Goal: Task Accomplishment & Management: Manage account settings

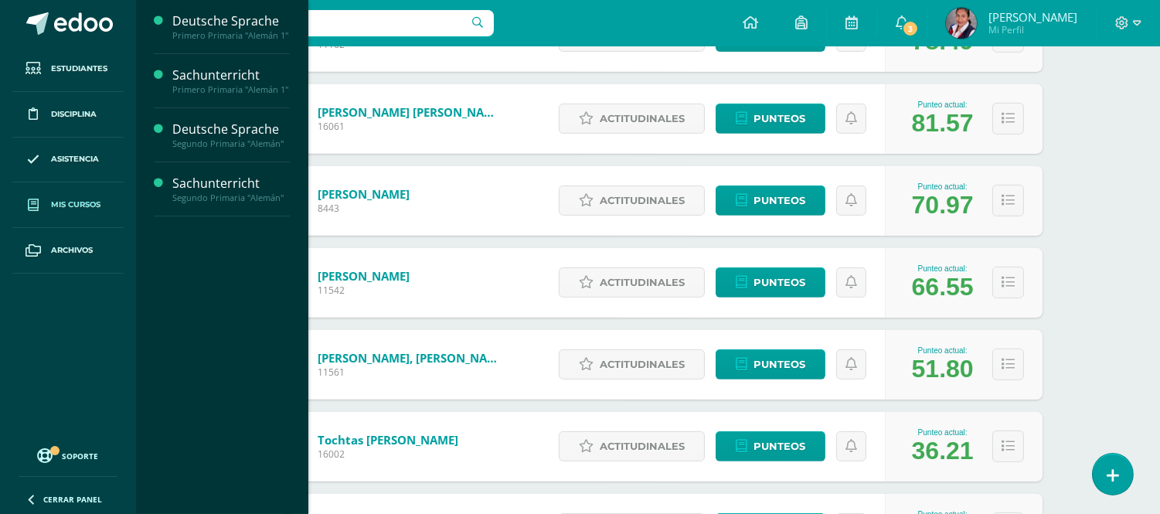
click at [72, 204] on span "Mis cursos" at bounding box center [75, 205] width 49 height 12
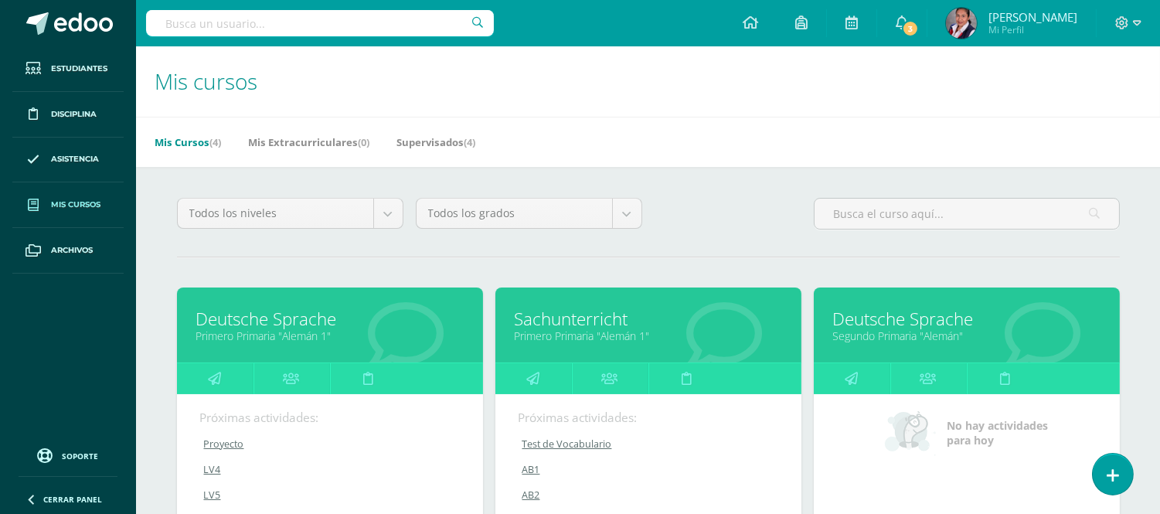
click at [897, 314] on link "Deutsche Sprache" at bounding box center [966, 319] width 267 height 24
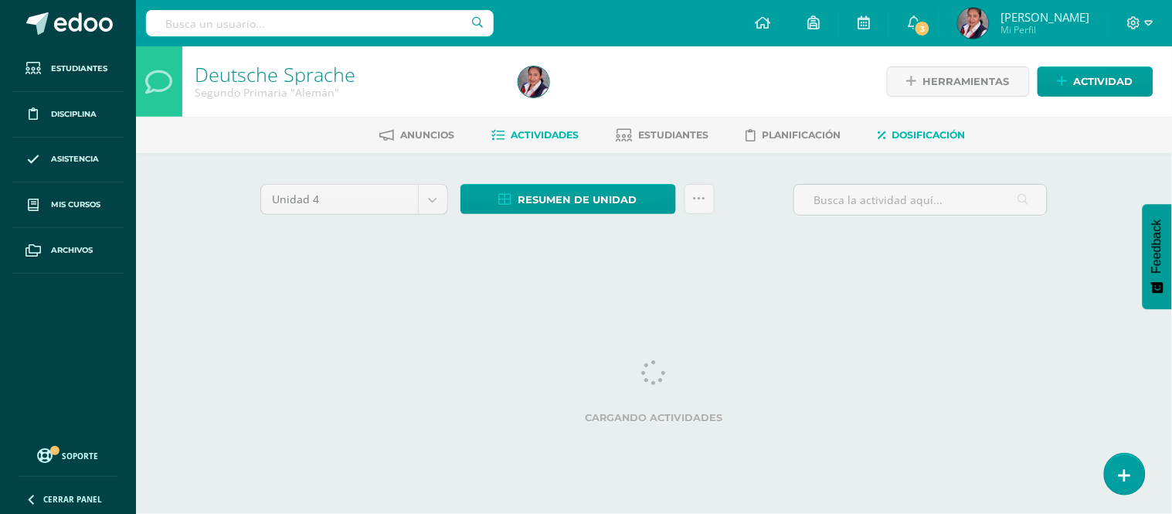
click at [917, 140] on span "Dosificación" at bounding box center [928, 135] width 73 height 12
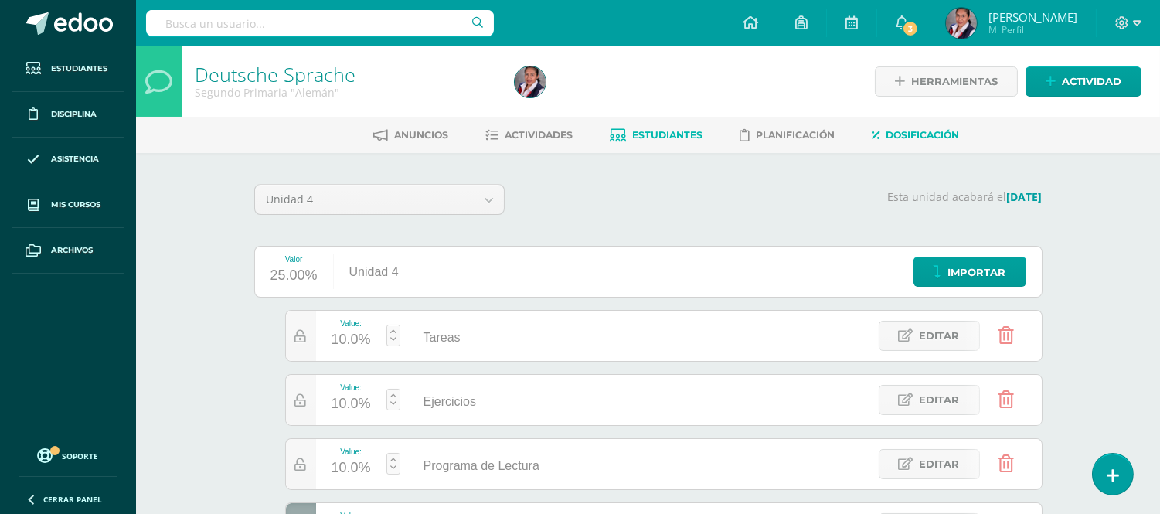
click at [665, 144] on link "Estudiantes" at bounding box center [656, 135] width 93 height 25
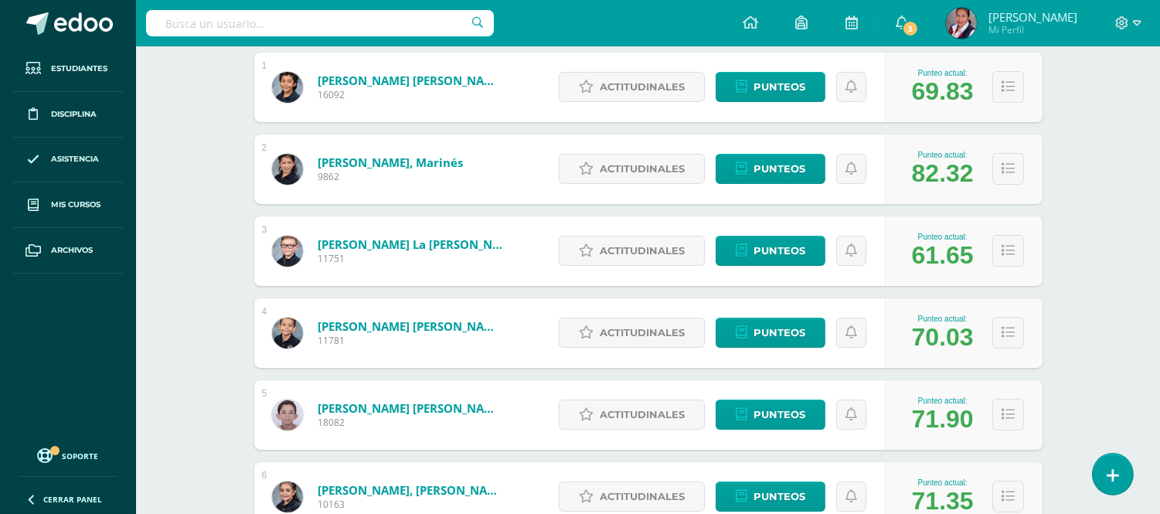
scroll to position [291, 0]
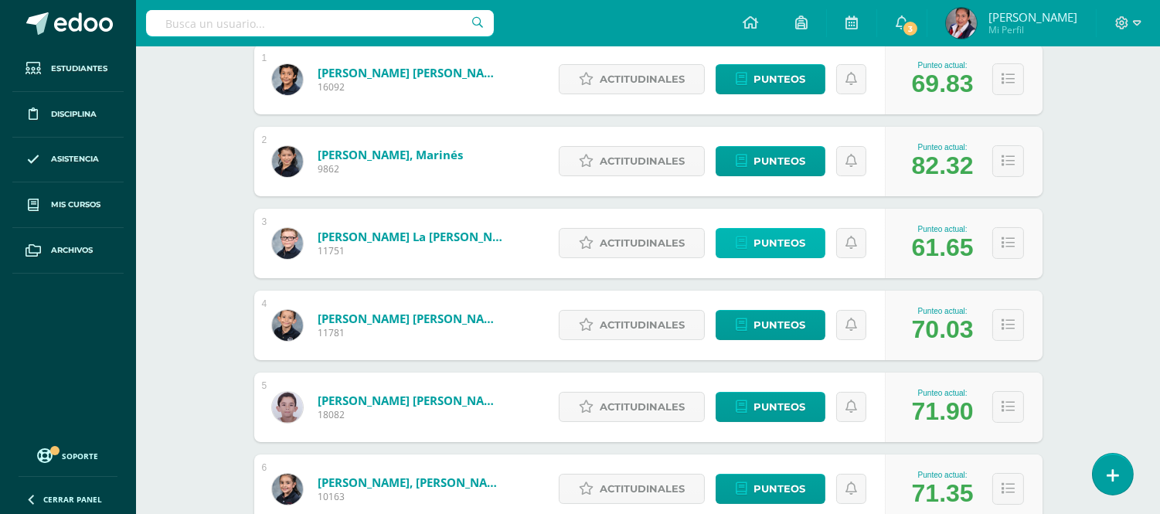
click at [776, 234] on span "Punteos" at bounding box center [779, 243] width 52 height 29
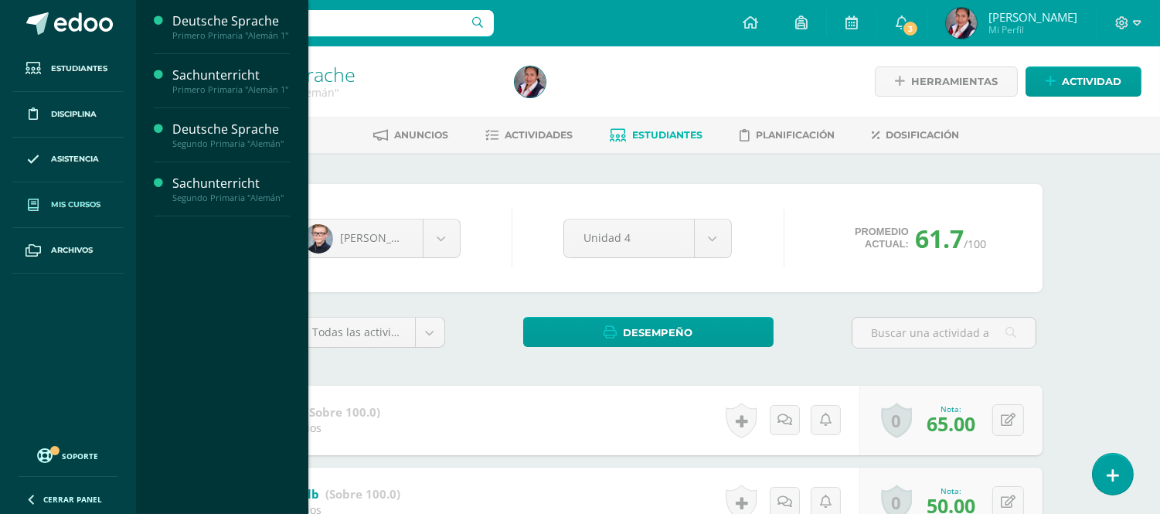
click at [66, 201] on span "Mis cursos" at bounding box center [75, 205] width 49 height 12
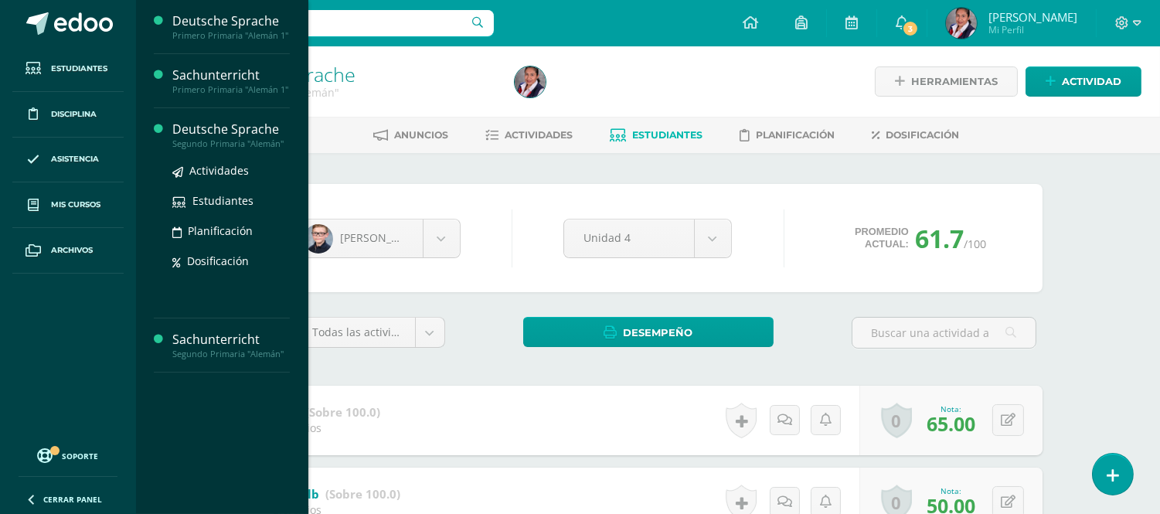
click at [198, 147] on div "Segundo Primaria "Alemán"" at bounding box center [230, 143] width 117 height 11
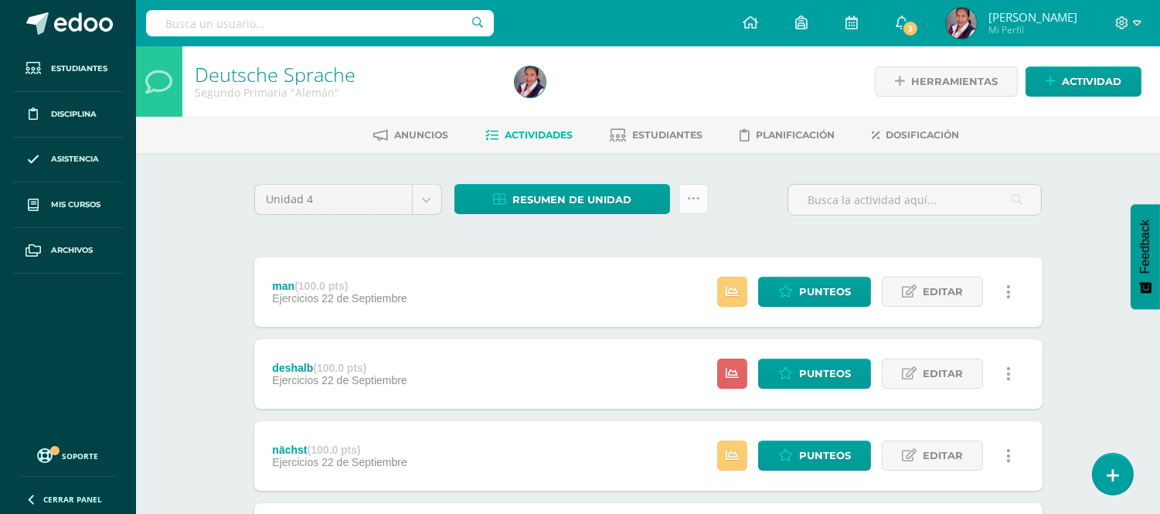
click at [695, 199] on icon at bounding box center [693, 198] width 13 height 13
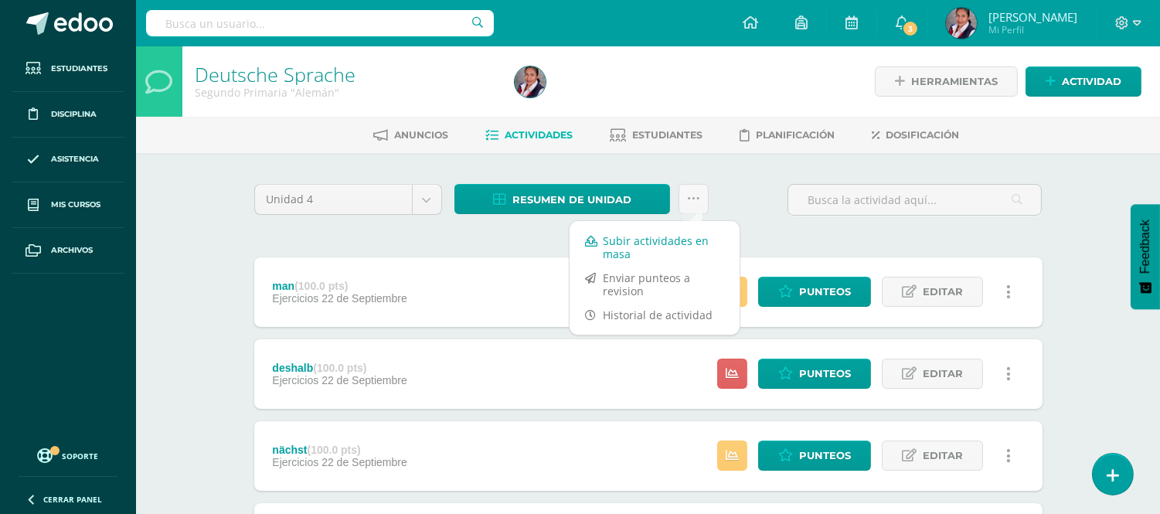
click at [673, 246] on link "Subir actividades en masa" at bounding box center [654, 247] width 170 height 37
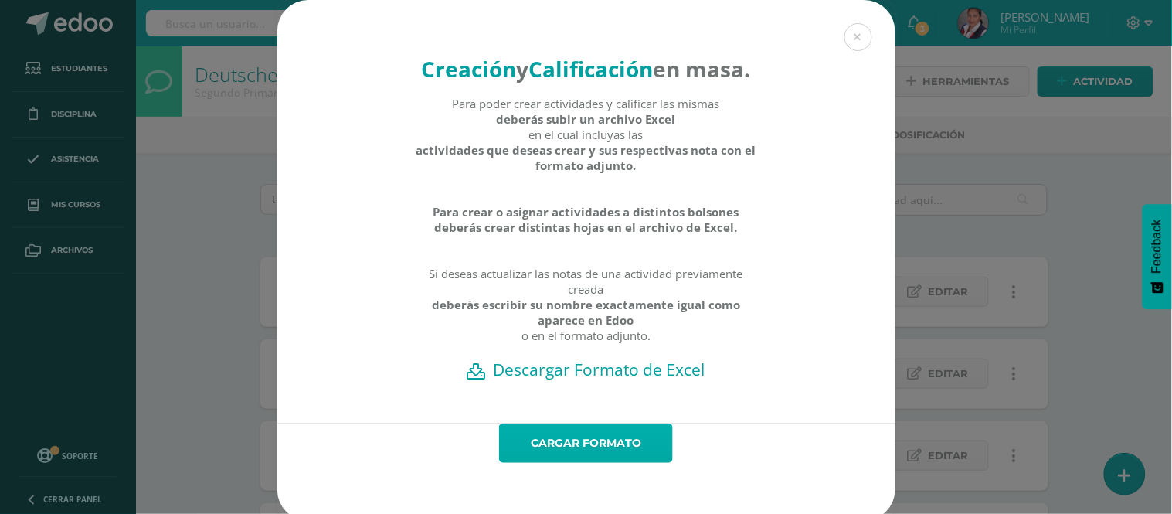
click at [586, 463] on link "Cargar formato" at bounding box center [586, 442] width 174 height 39
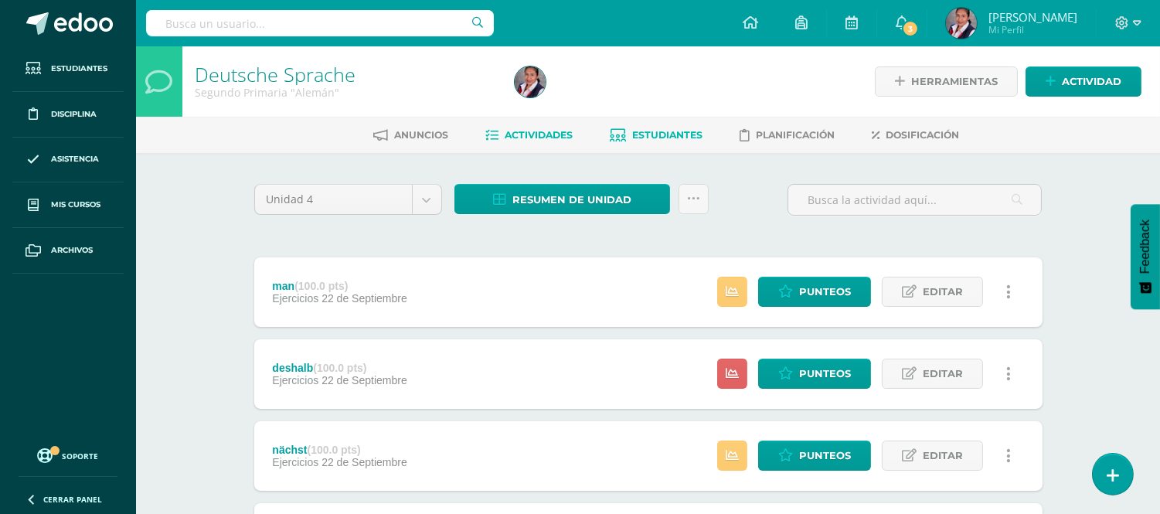
click at [670, 138] on span "Estudiantes" at bounding box center [668, 135] width 70 height 12
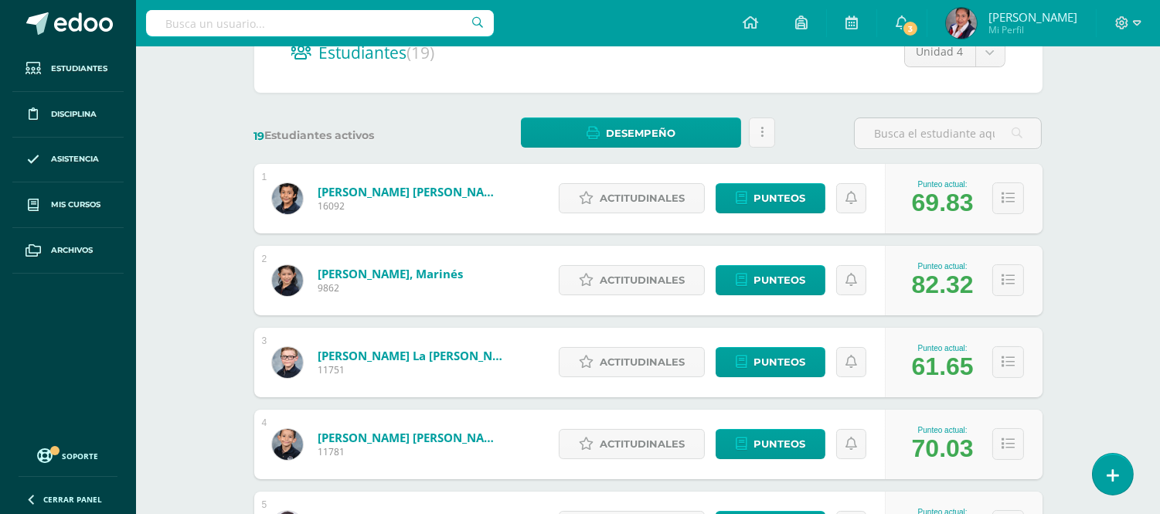
scroll to position [187, 0]
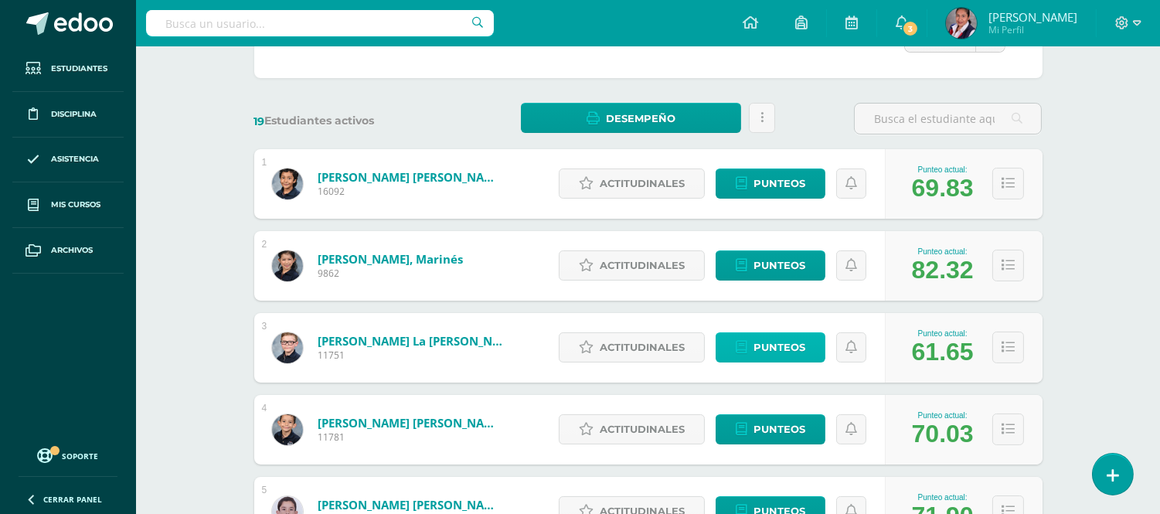
click at [787, 345] on span "Punteos" at bounding box center [779, 347] width 52 height 29
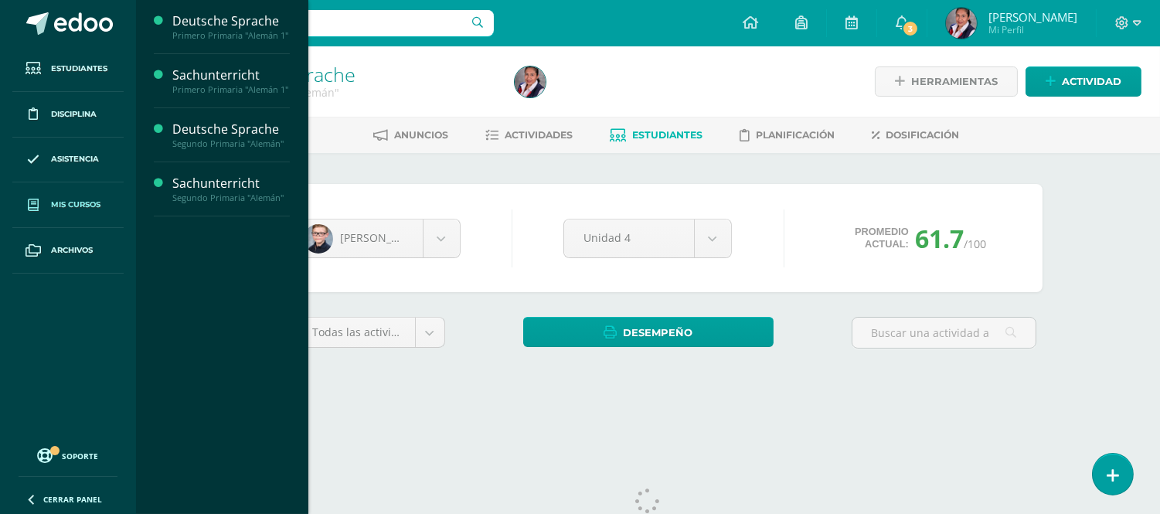
click at [91, 199] on span "Mis cursos" at bounding box center [75, 205] width 49 height 12
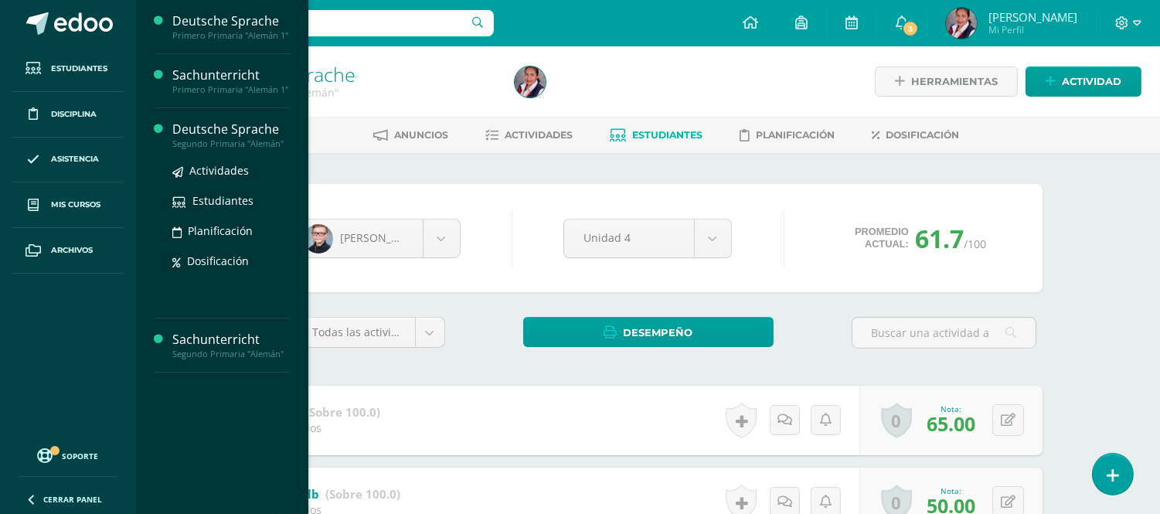
click at [209, 148] on div "Segundo Primaria "Alemán"" at bounding box center [230, 143] width 117 height 11
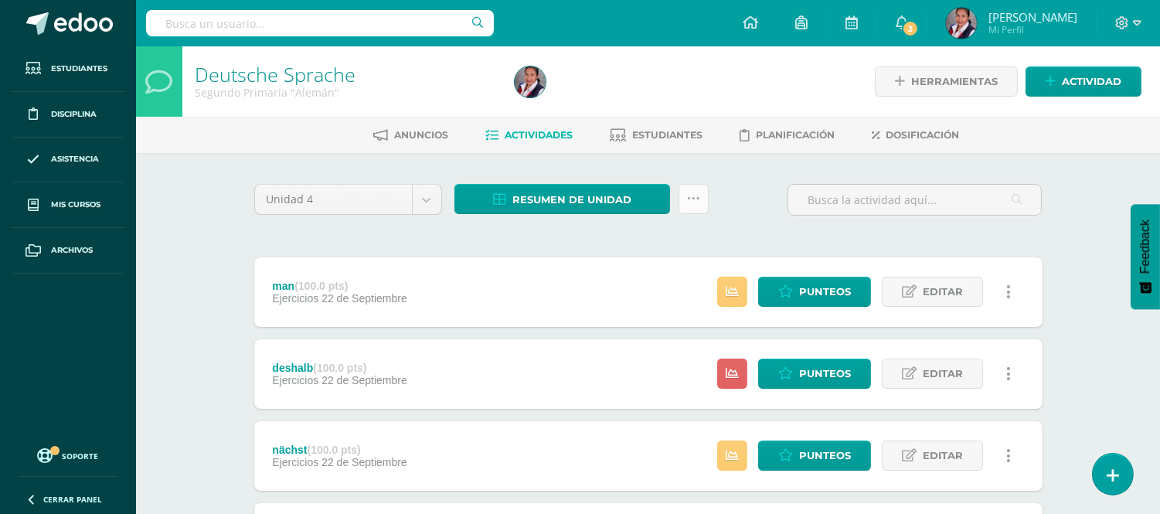
click at [694, 198] on icon at bounding box center [693, 198] width 13 height 13
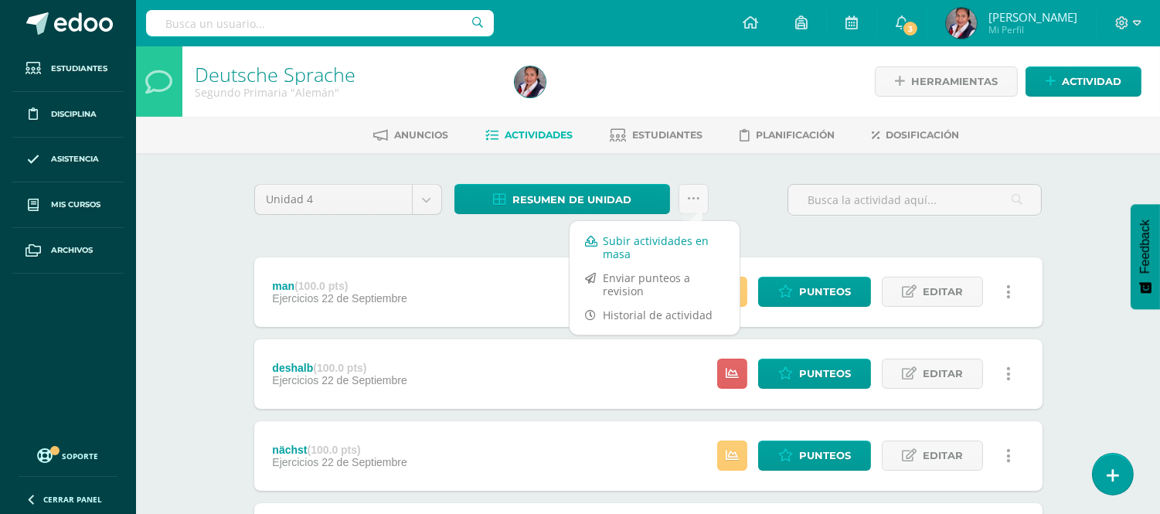
click at [639, 243] on link "Subir actividades en masa" at bounding box center [654, 247] width 170 height 37
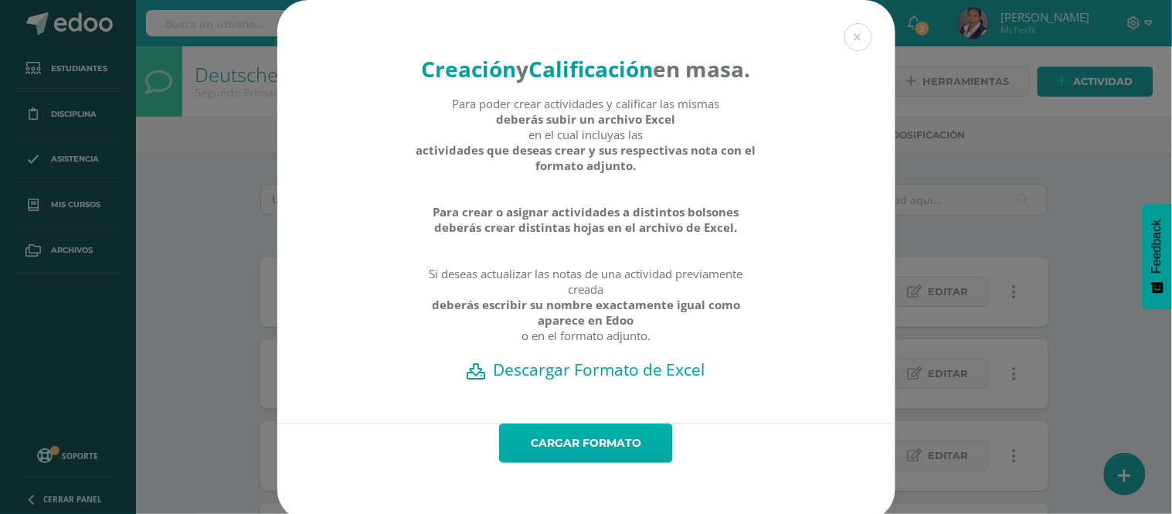
click at [557, 463] on link "Cargar formato" at bounding box center [586, 442] width 174 height 39
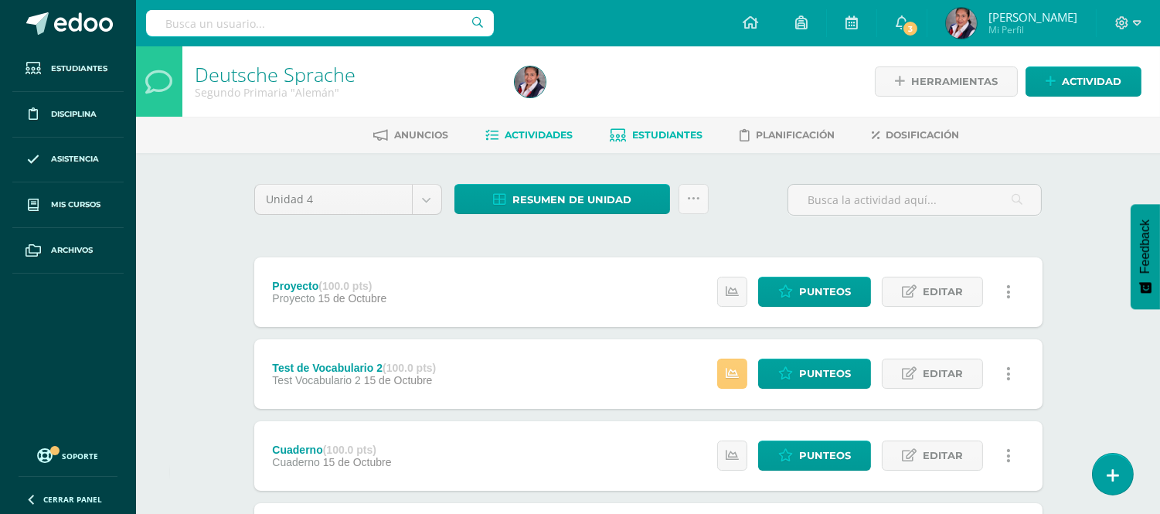
click at [686, 129] on span "Estudiantes" at bounding box center [668, 135] width 70 height 12
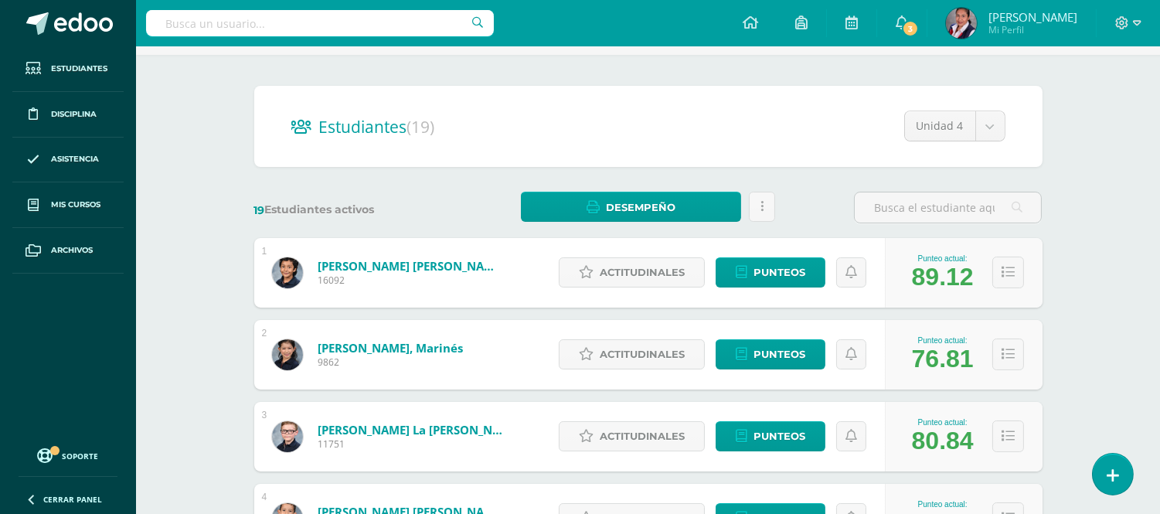
scroll to position [77, 0]
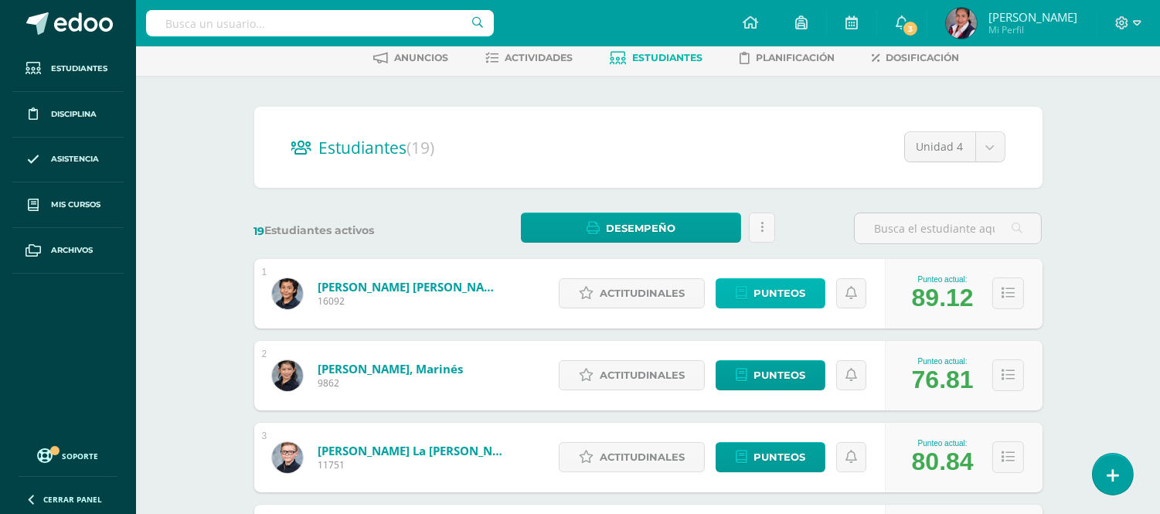
click at [773, 302] on span "Punteos" at bounding box center [779, 293] width 52 height 29
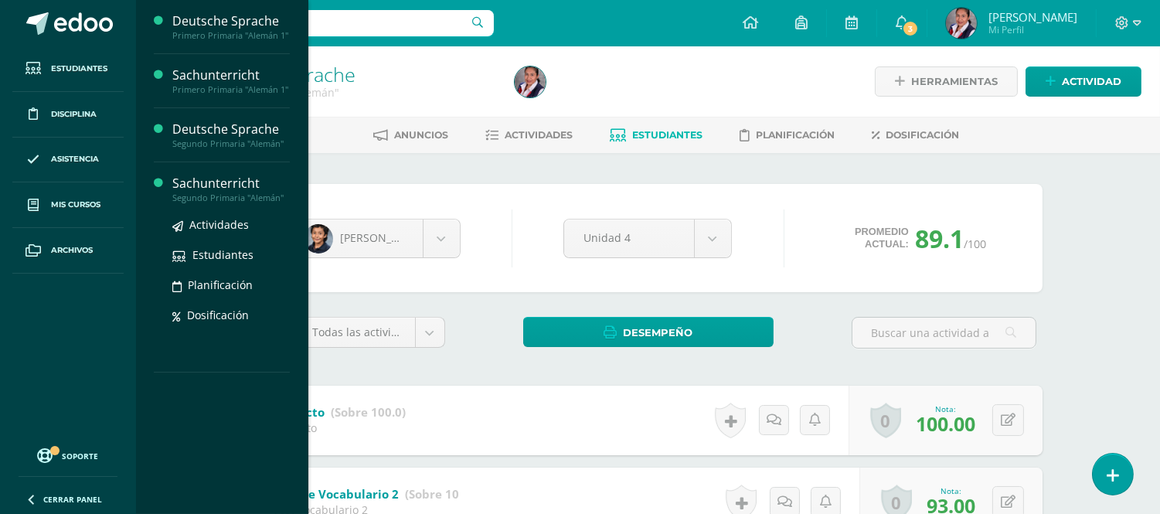
click at [206, 202] on div "Segundo Primaria "Alemán"" at bounding box center [230, 197] width 117 height 11
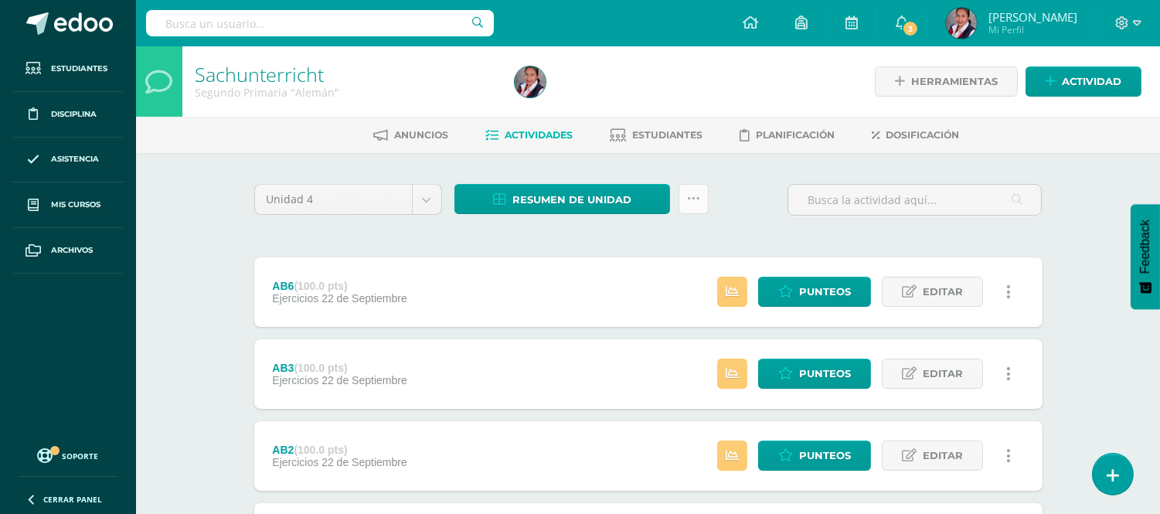
click at [701, 204] on link at bounding box center [693, 199] width 30 height 30
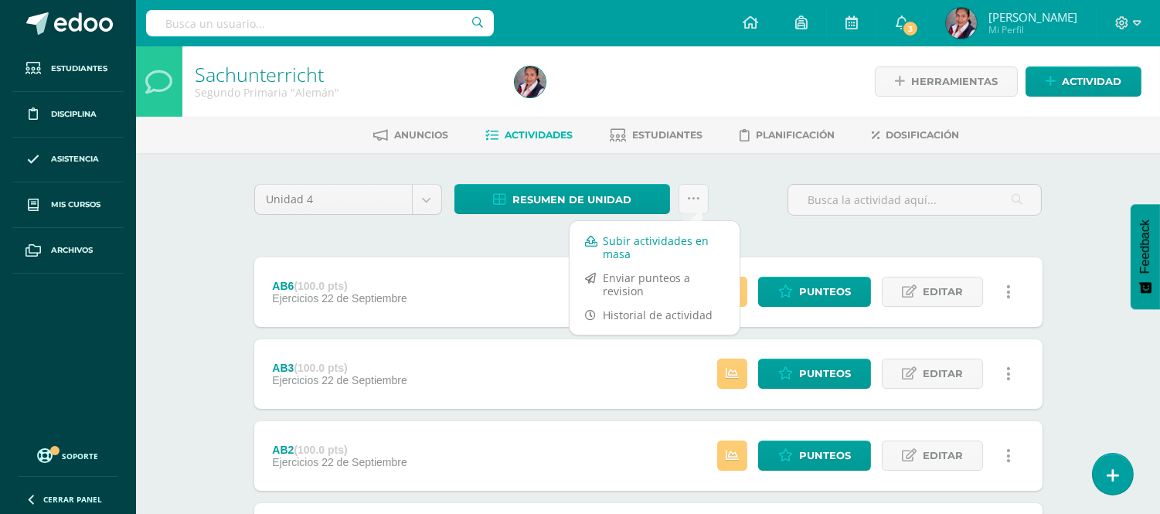
click at [657, 249] on link "Subir actividades en masa" at bounding box center [654, 247] width 170 height 37
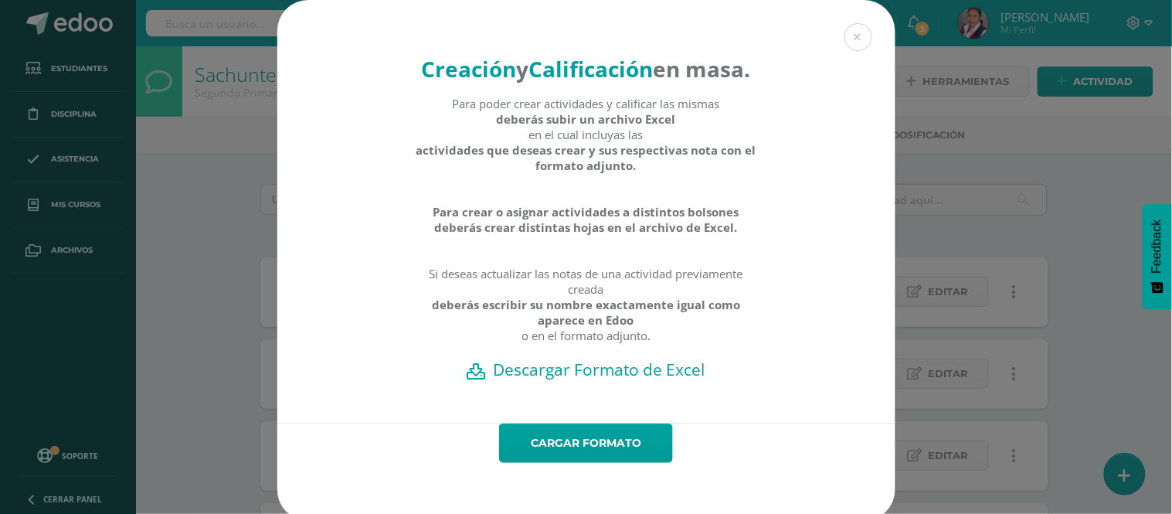
click at [599, 380] on h2 "Descargar Formato de Excel" at bounding box center [586, 369] width 564 height 22
click at [850, 42] on button at bounding box center [858, 37] width 28 height 28
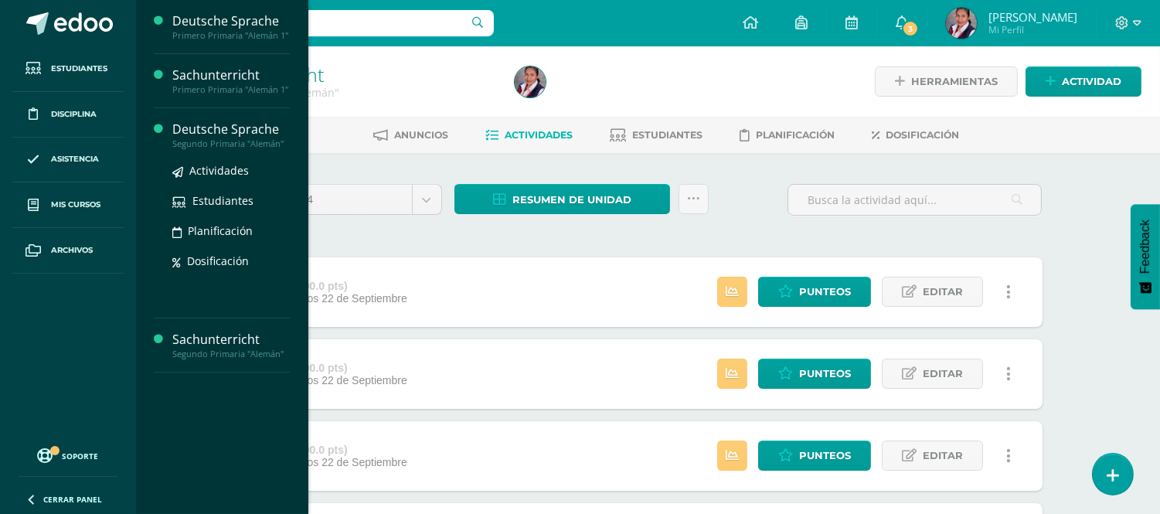
click at [182, 140] on div "Segundo Primaria "Alemán"" at bounding box center [230, 143] width 117 height 11
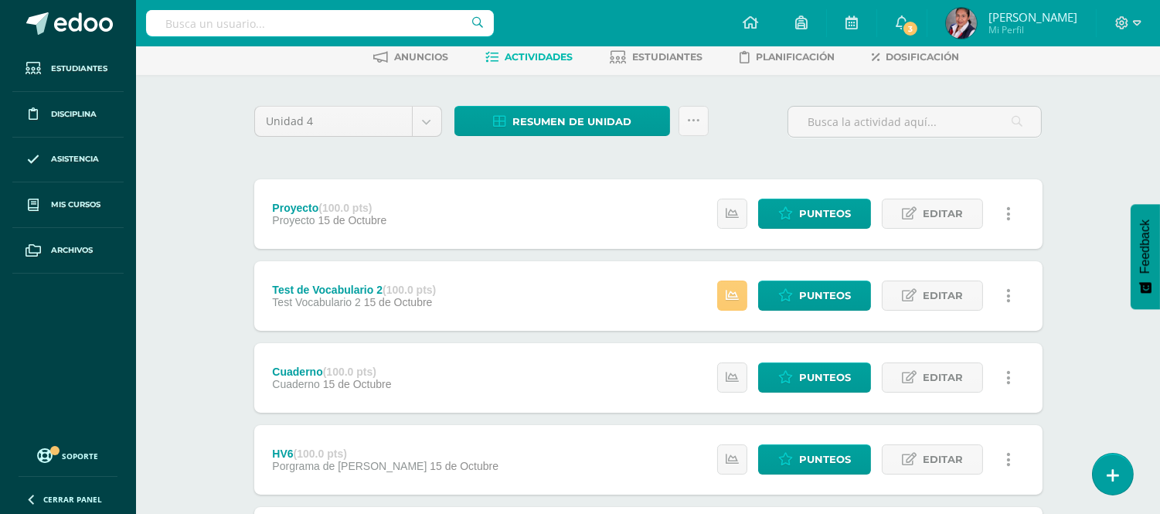
scroll to position [47, 0]
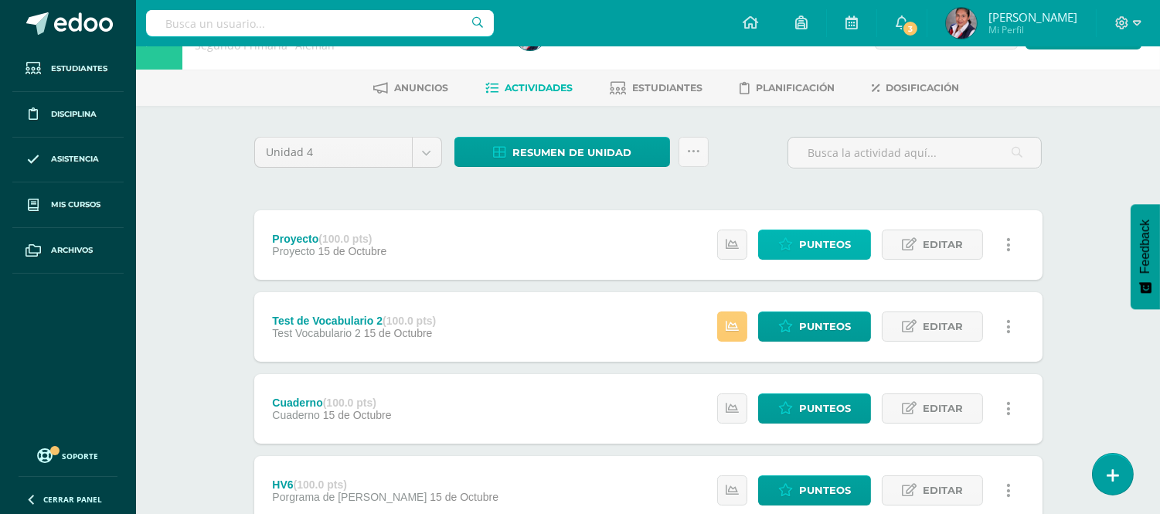
click at [860, 230] on link "Punteos" at bounding box center [814, 244] width 113 height 30
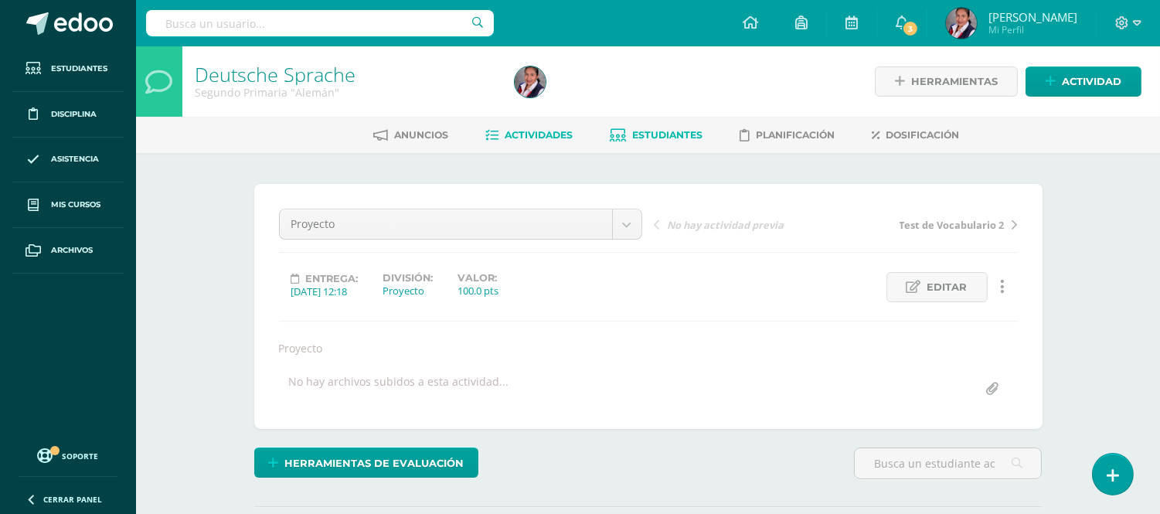
click at [653, 140] on span "Estudiantes" at bounding box center [668, 135] width 70 height 12
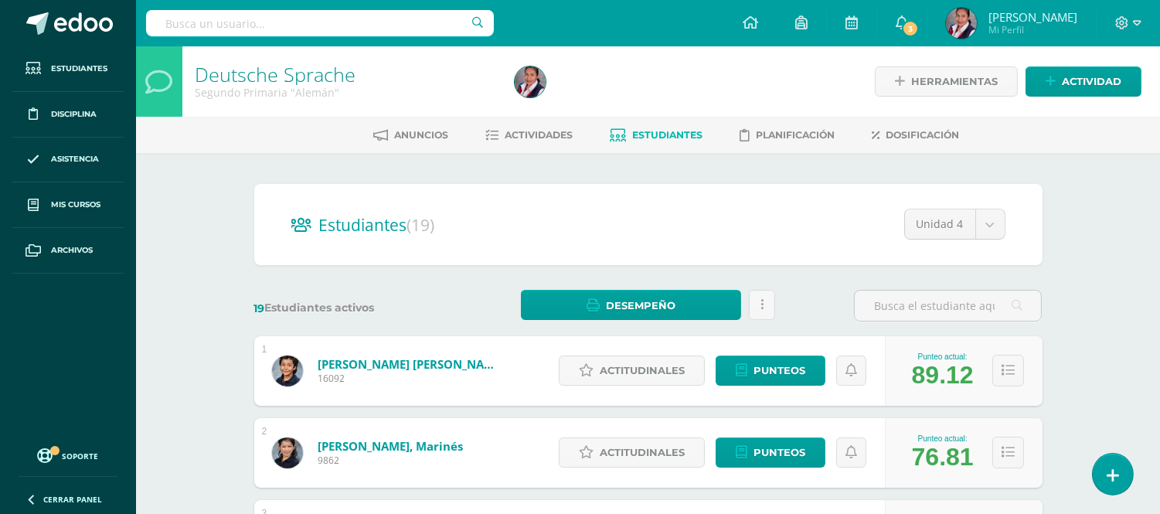
drag, startPoint x: 1156, startPoint y: 165, endPoint x: 1167, endPoint y: 229, distance: 65.8
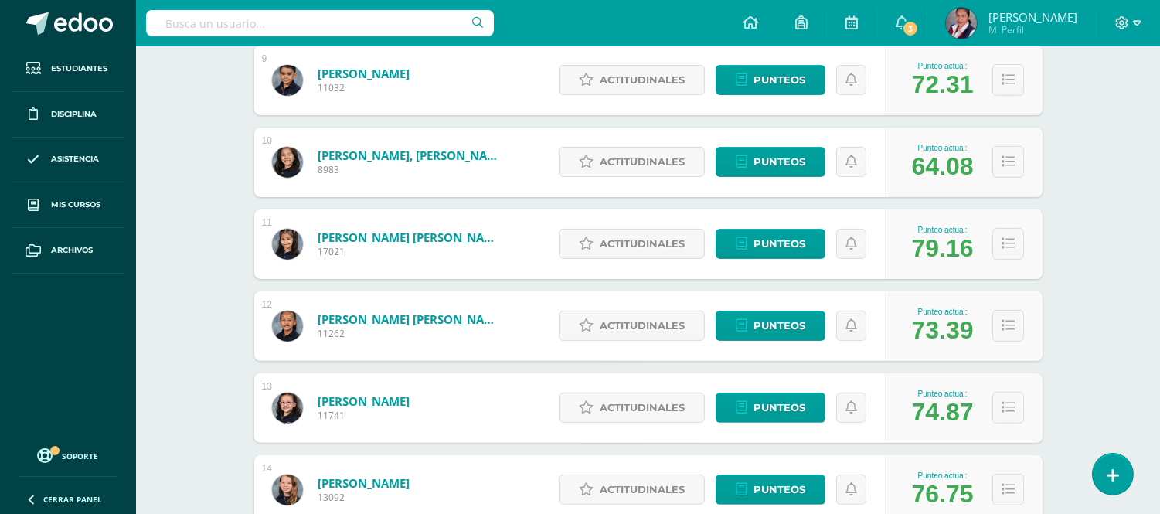
scroll to position [956, 0]
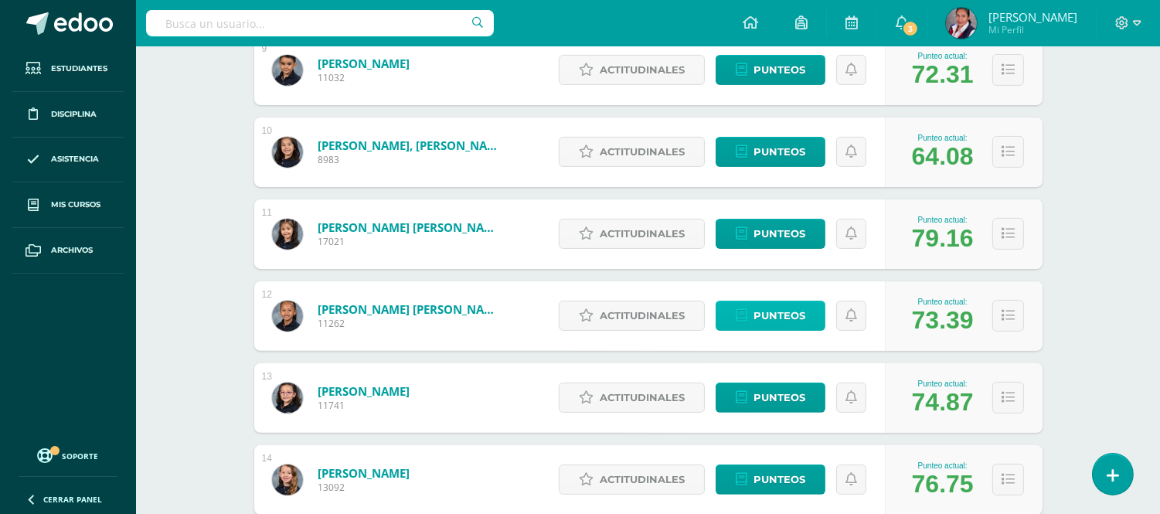
click at [783, 314] on span "Punteos" at bounding box center [779, 315] width 52 height 29
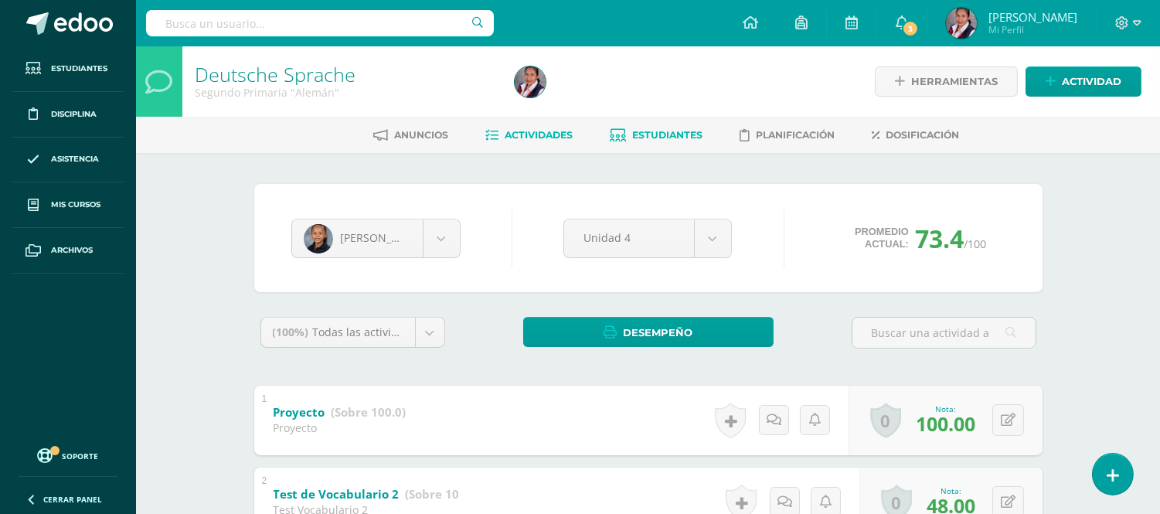
click at [525, 136] on span "Actividades" at bounding box center [539, 135] width 68 height 12
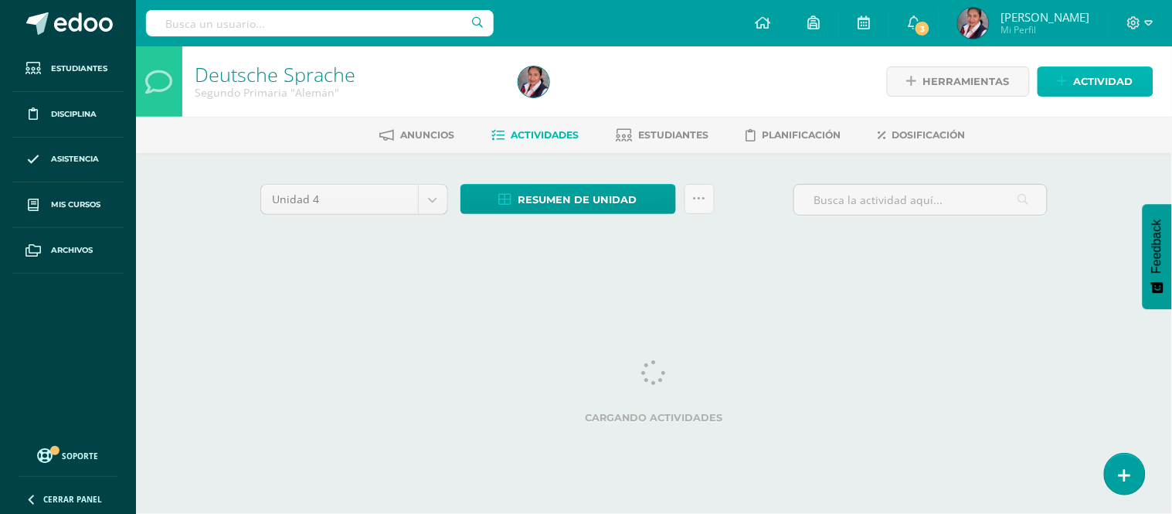
click at [1074, 90] on span "Actividad" at bounding box center [1103, 81] width 59 height 29
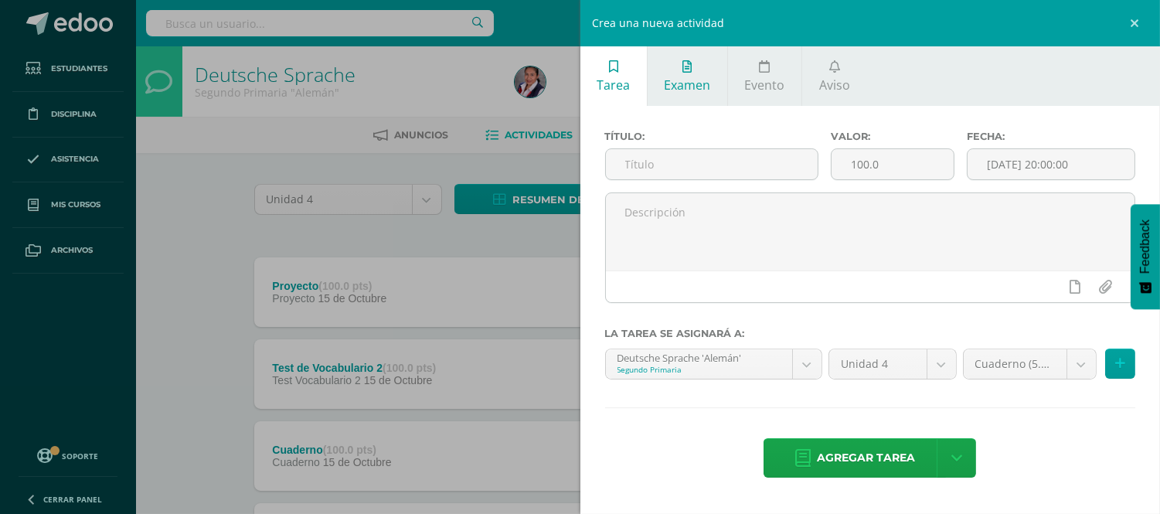
click at [691, 90] on span "Examen" at bounding box center [687, 84] width 46 height 17
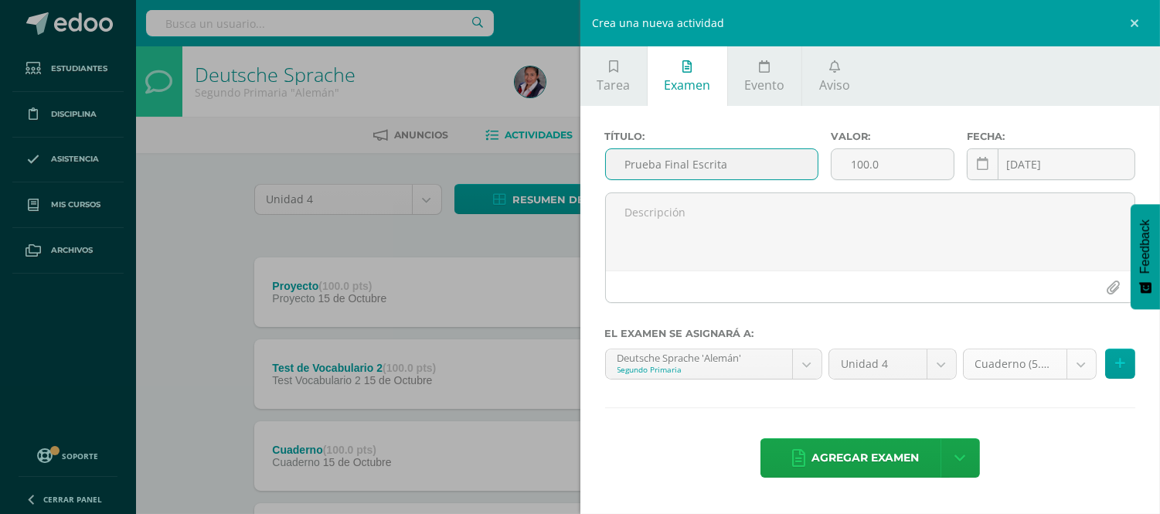
type input "Prueba Final Escrita"
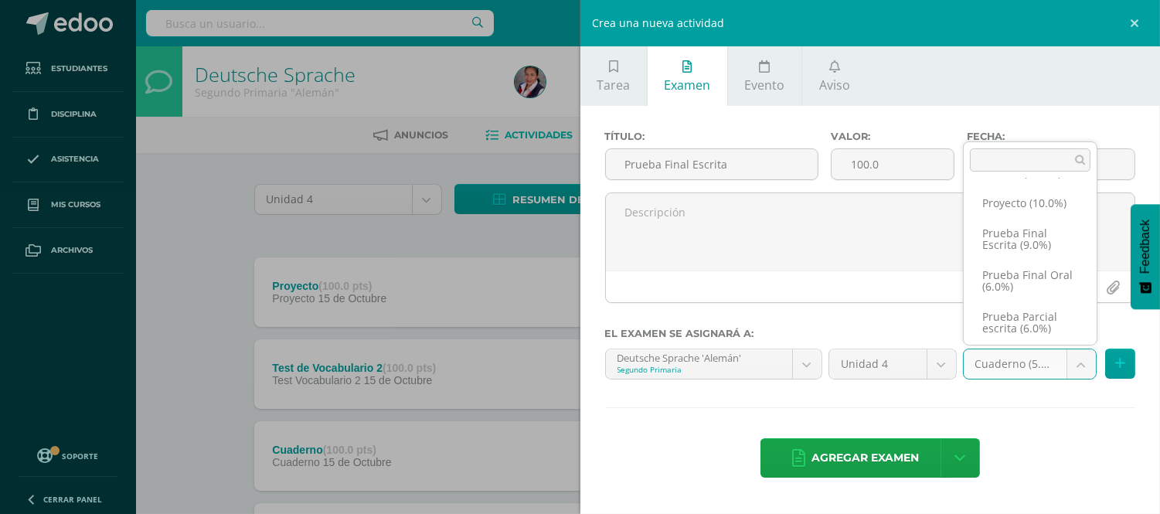
scroll to position [178, 0]
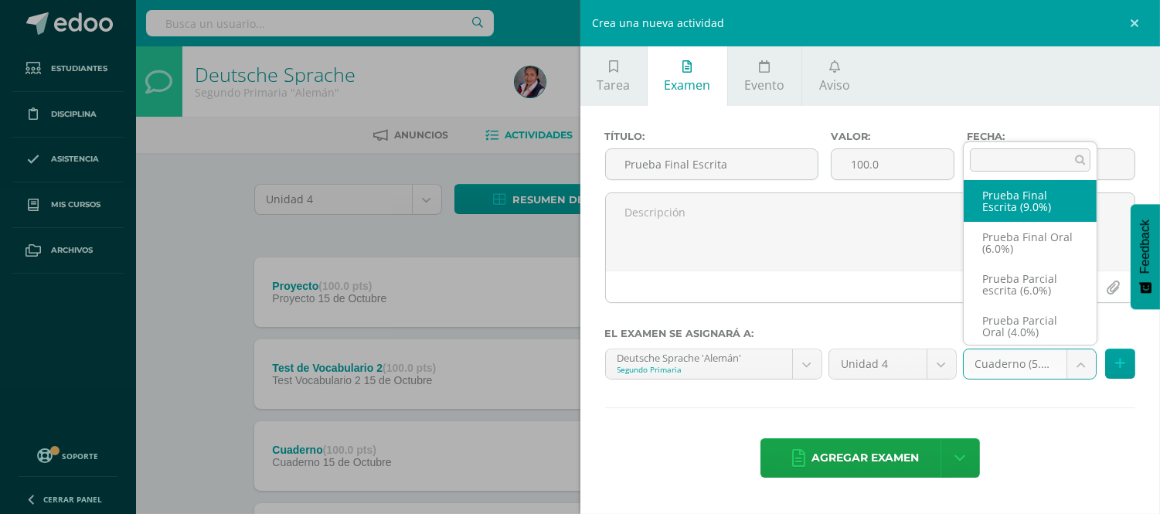
select select "235224"
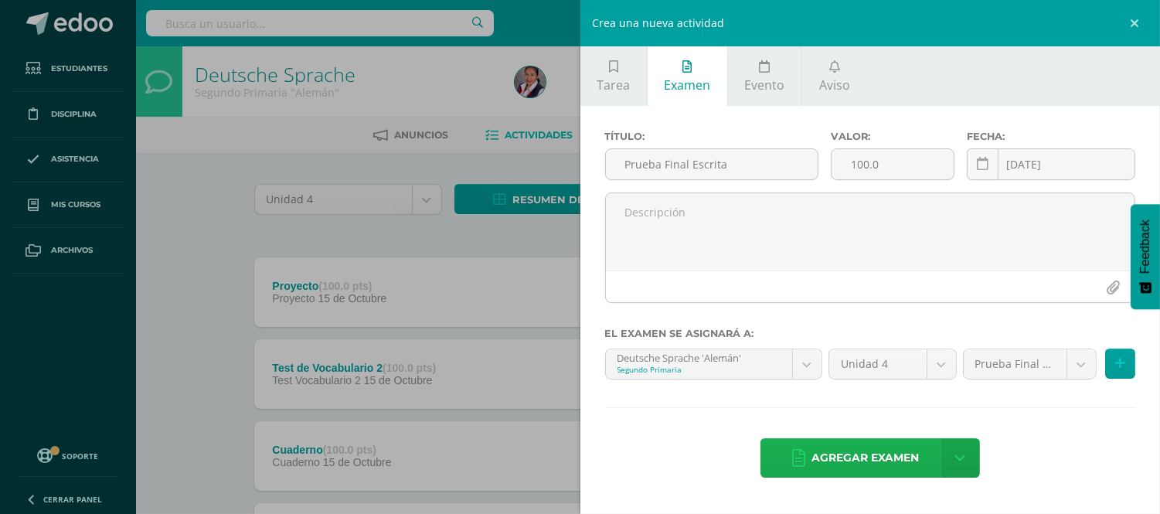
click at [877, 454] on span "Agregar examen" at bounding box center [864, 458] width 107 height 38
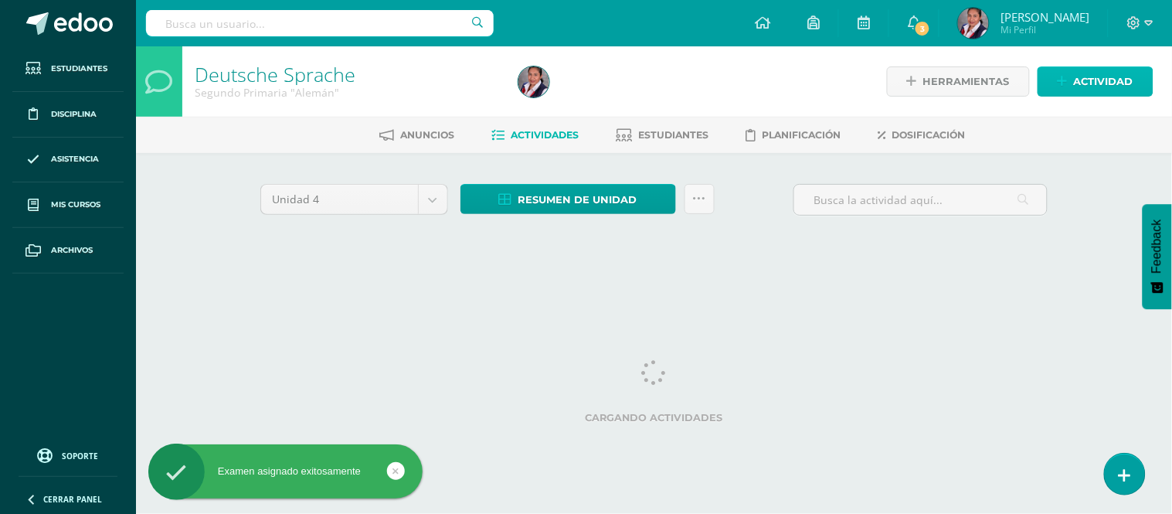
click at [1092, 93] on span "Actividad" at bounding box center [1103, 81] width 59 height 29
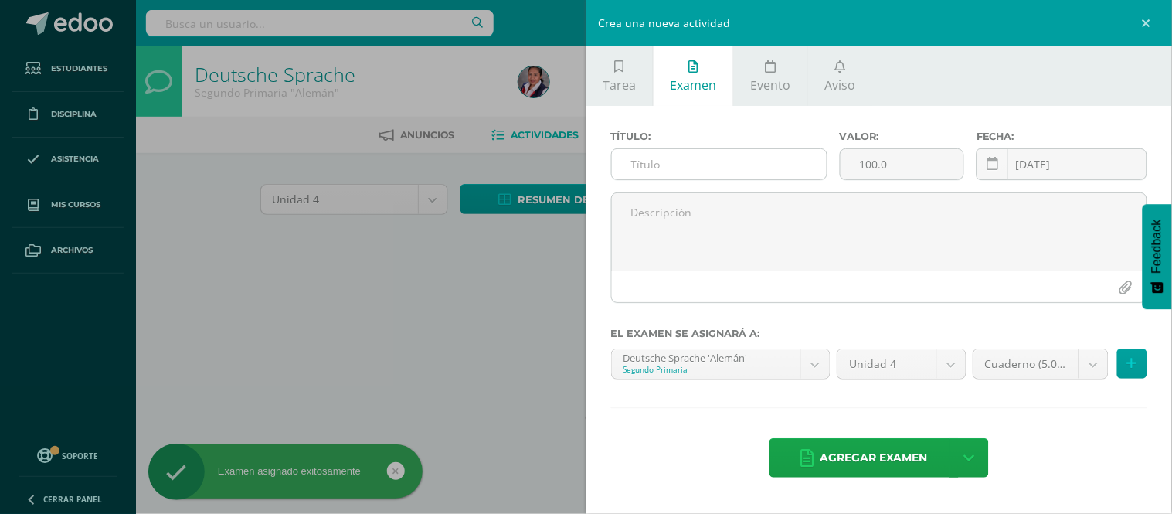
click at [742, 160] on input "text" at bounding box center [719, 164] width 215 height 30
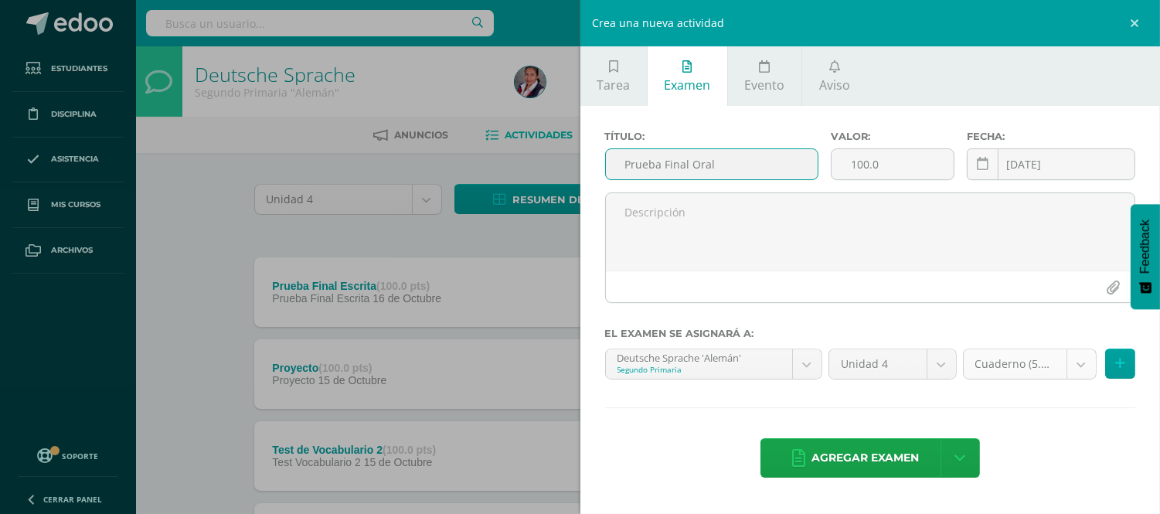
type input "Prueba Final Oral"
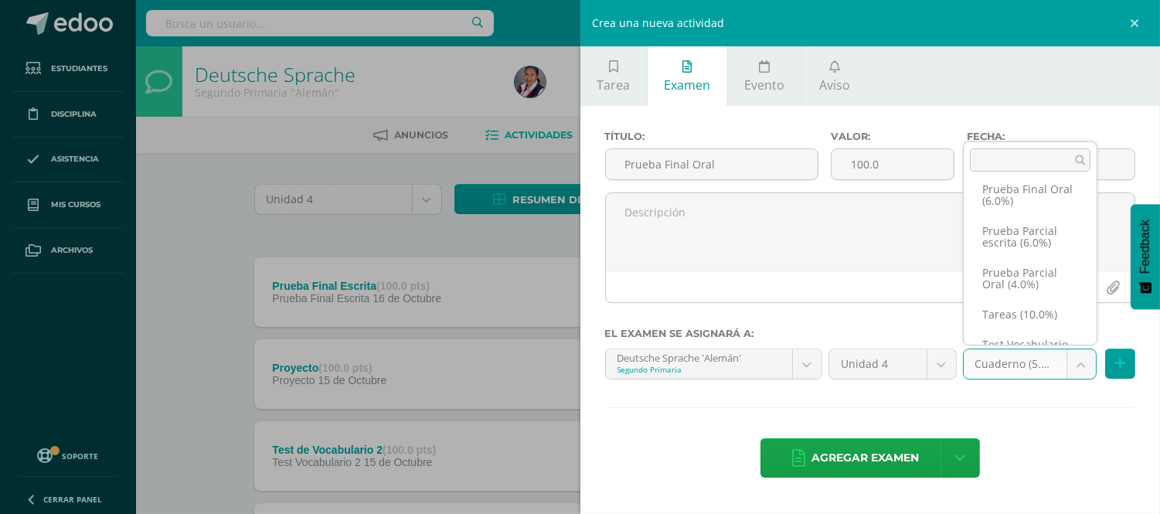
scroll to position [238, 0]
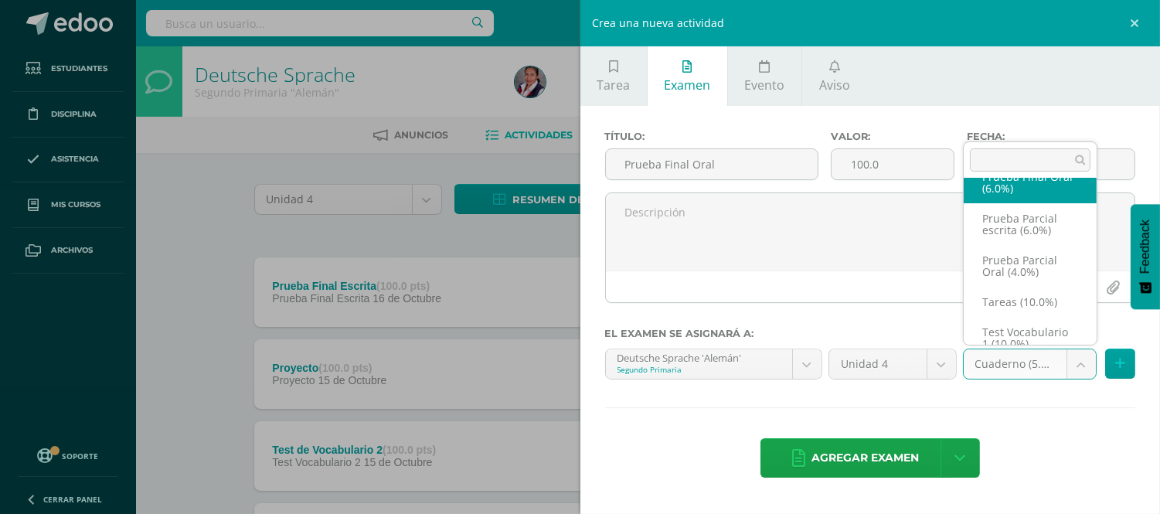
select select "235225"
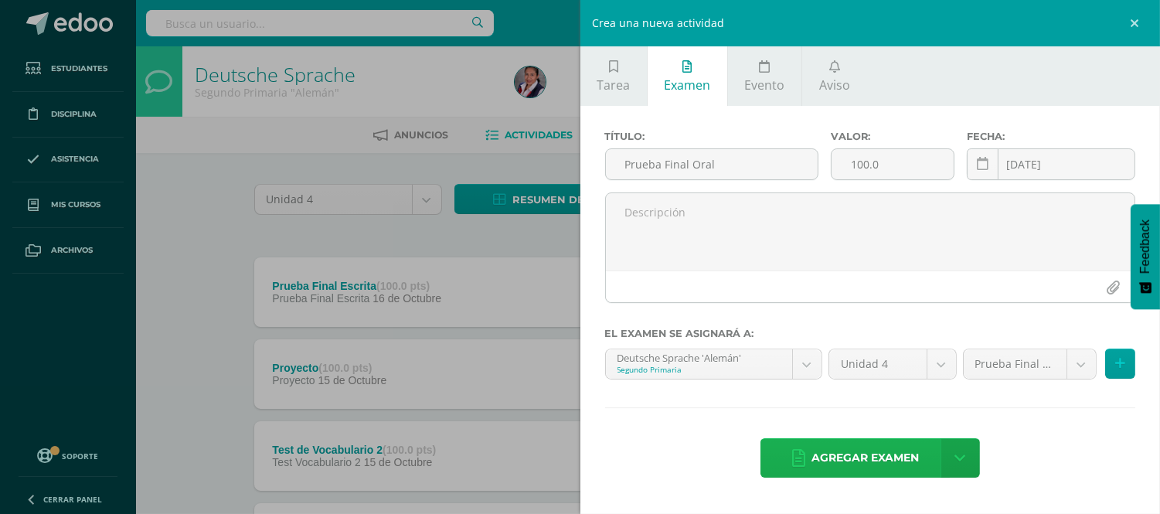
click at [893, 459] on span "Agregar examen" at bounding box center [864, 458] width 107 height 38
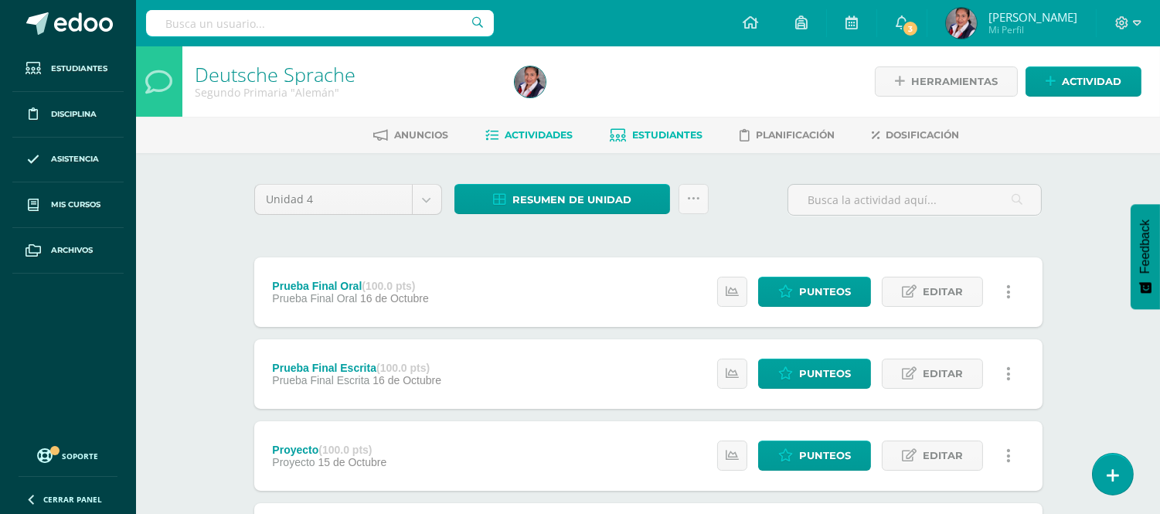
click at [665, 136] on span "Estudiantes" at bounding box center [668, 135] width 70 height 12
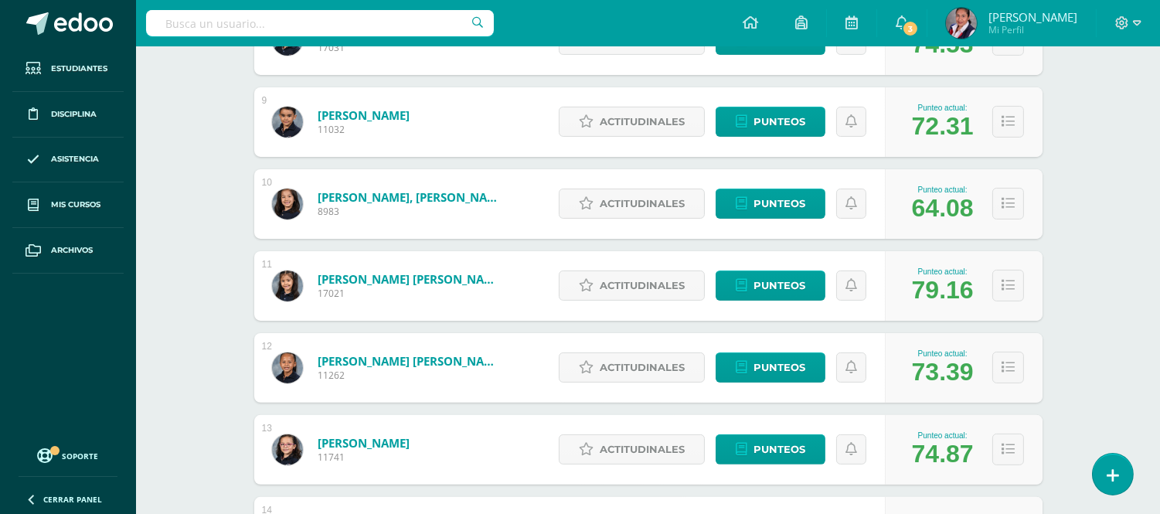
scroll to position [910, 0]
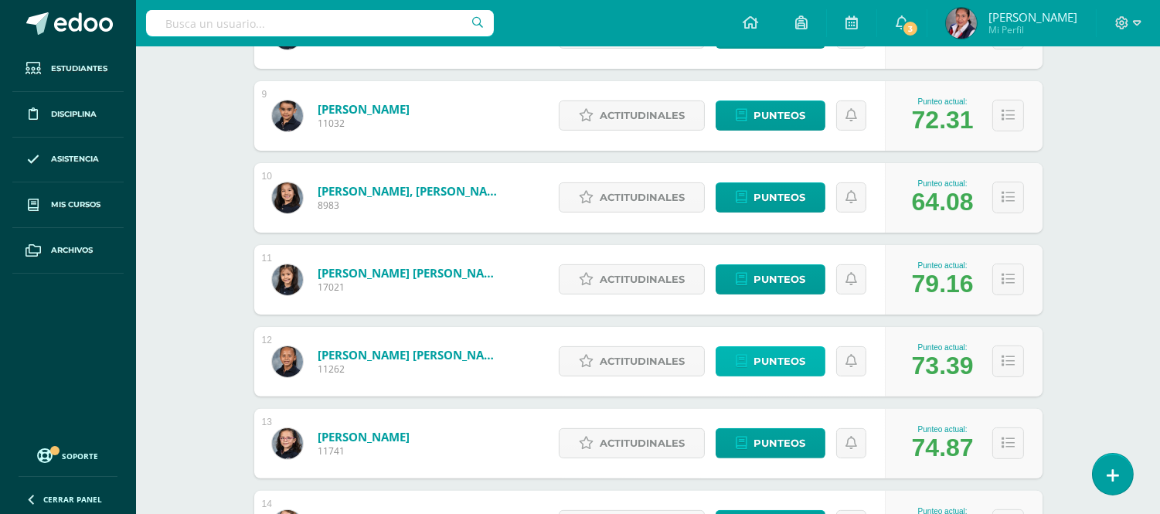
click at [778, 352] on span "Punteos" at bounding box center [779, 361] width 52 height 29
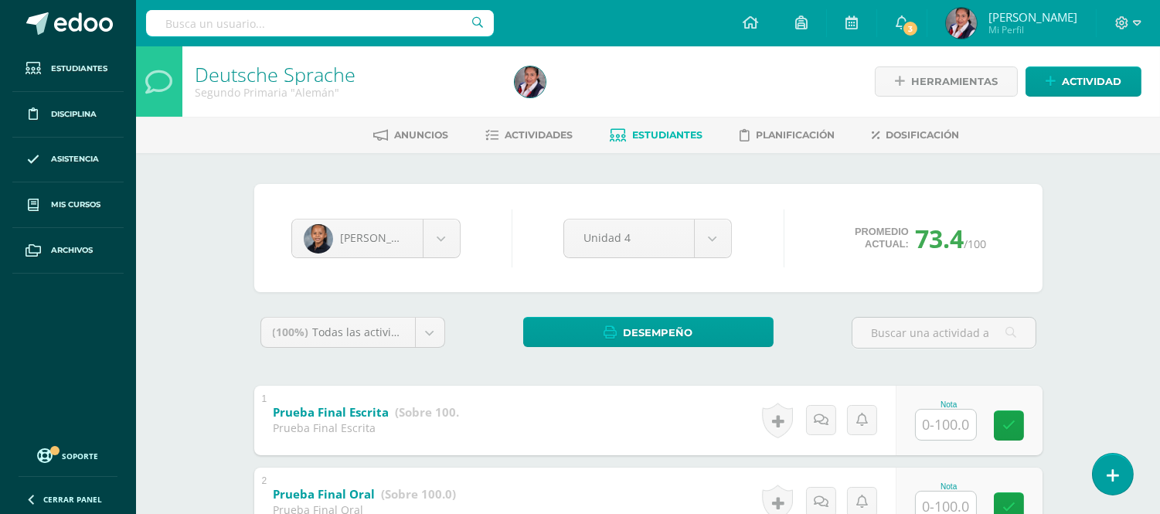
drag, startPoint x: 1157, startPoint y: 199, endPoint x: 1156, endPoint y: 253, distance: 54.1
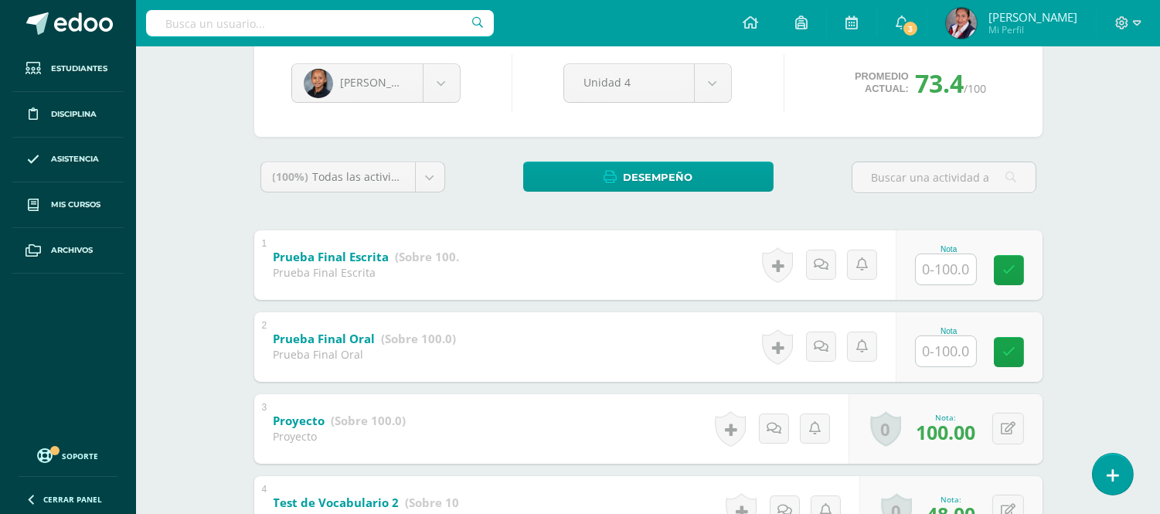
scroll to position [158, 0]
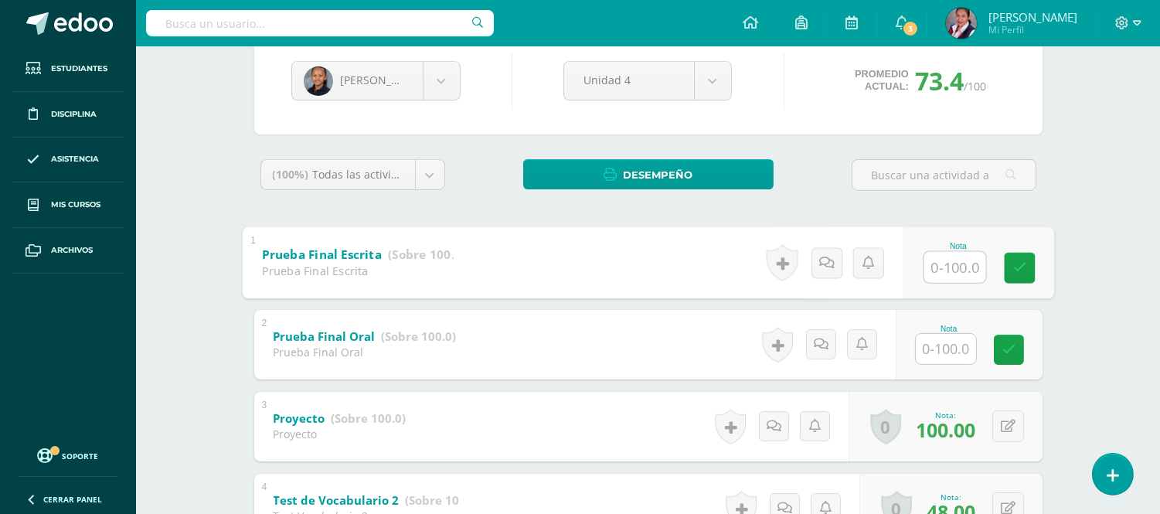
click at [926, 270] on input "text" at bounding box center [954, 266] width 62 height 31
type input "40"
click at [929, 351] on input "text" at bounding box center [954, 348] width 62 height 31
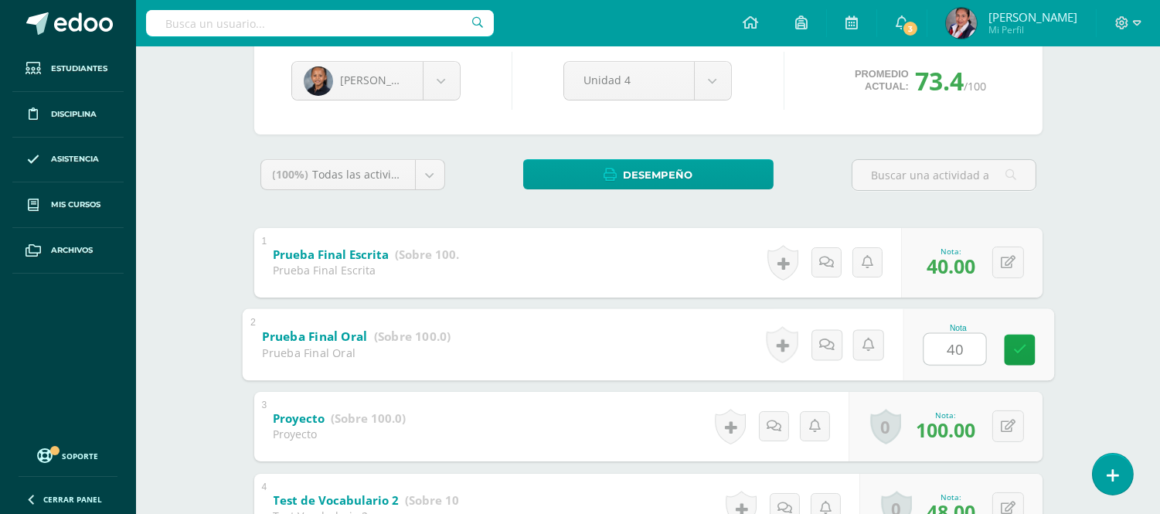
type input "40"
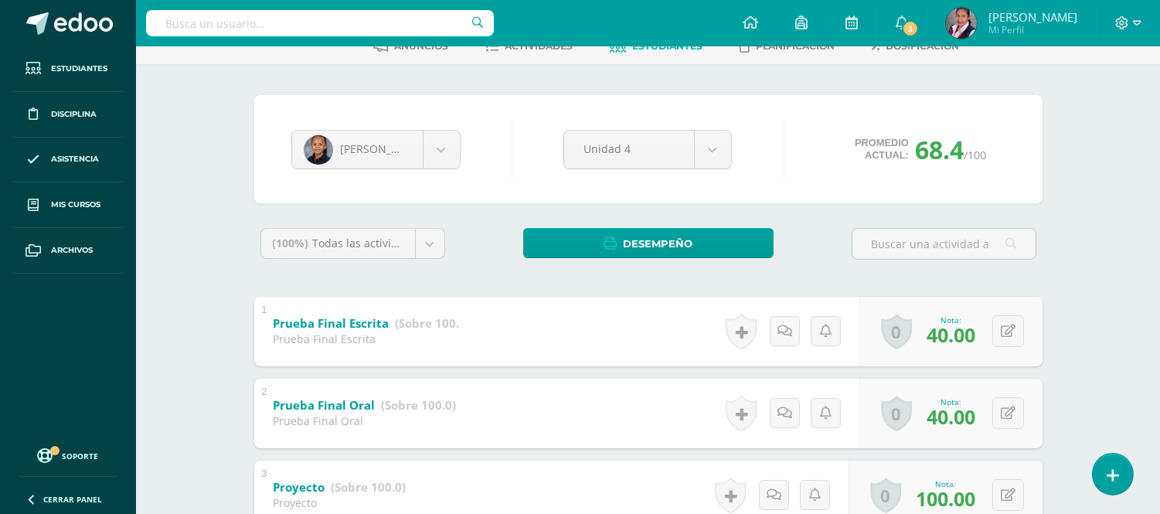
scroll to position [127, 0]
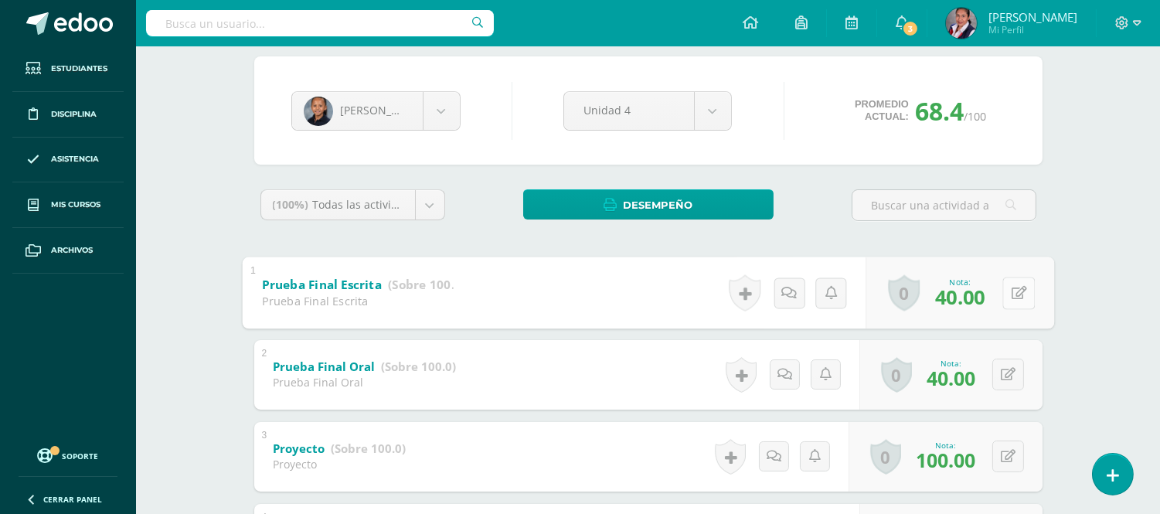
click at [1007, 290] on button at bounding box center [1018, 293] width 32 height 32
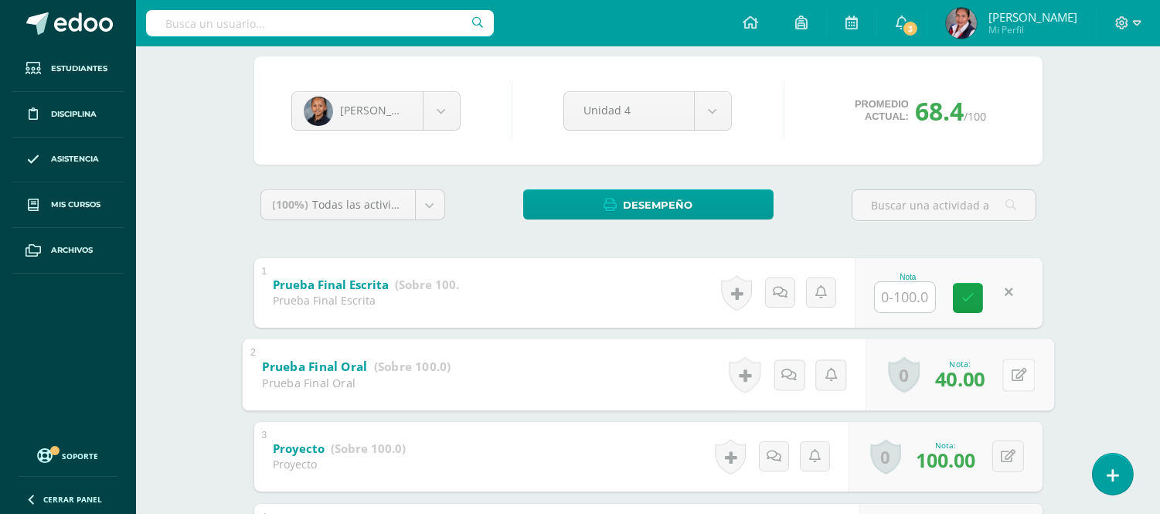
click at [1007, 382] on button at bounding box center [1018, 374] width 32 height 32
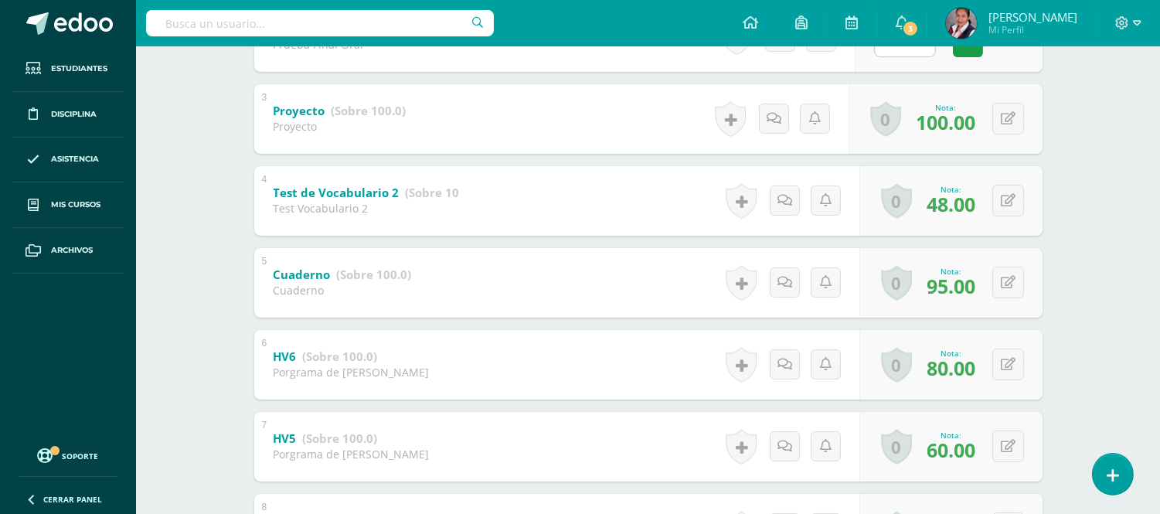
scroll to position [476, 0]
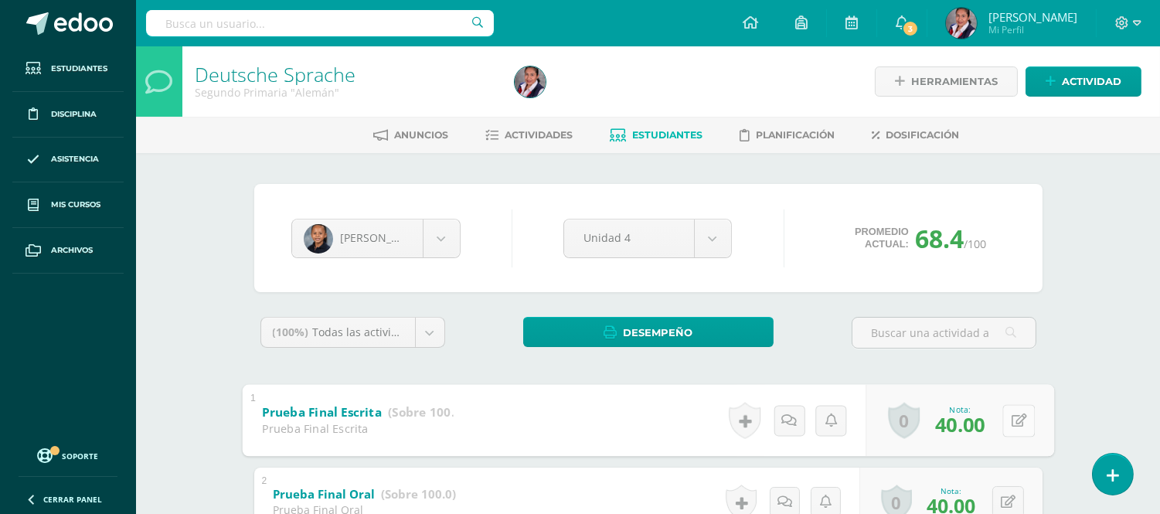
click at [997, 426] on div "0 [GEOGRAPHIC_DATA] Logros obtenidos Aún no hay logros agregados Nota: 40.00" at bounding box center [959, 420] width 189 height 72
click at [1025, 420] on button at bounding box center [1018, 420] width 32 height 32
click at [975, 423] on icon at bounding box center [977, 425] width 14 height 13
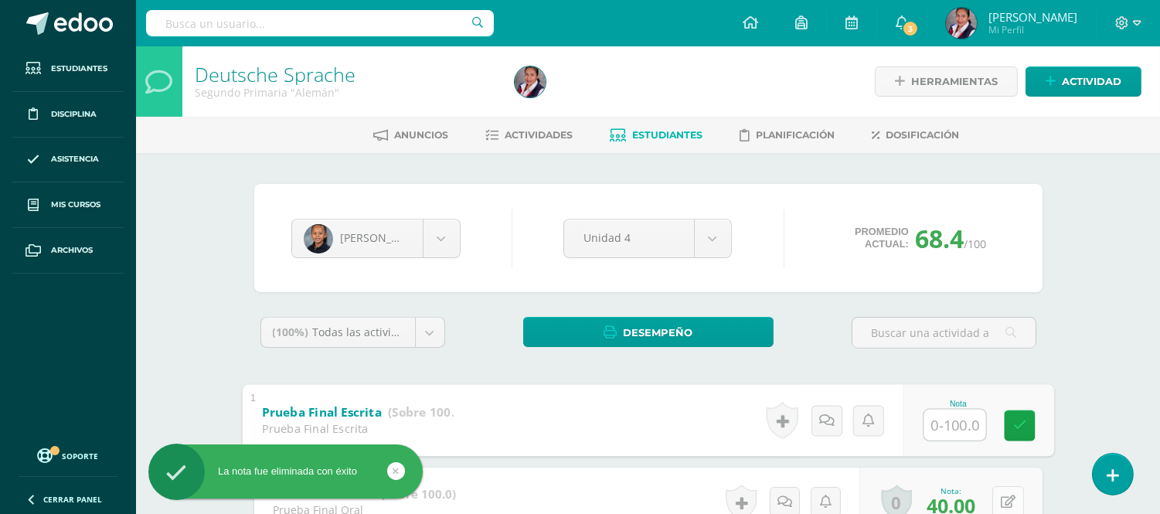
click at [1006, 503] on button at bounding box center [1008, 502] width 32 height 32
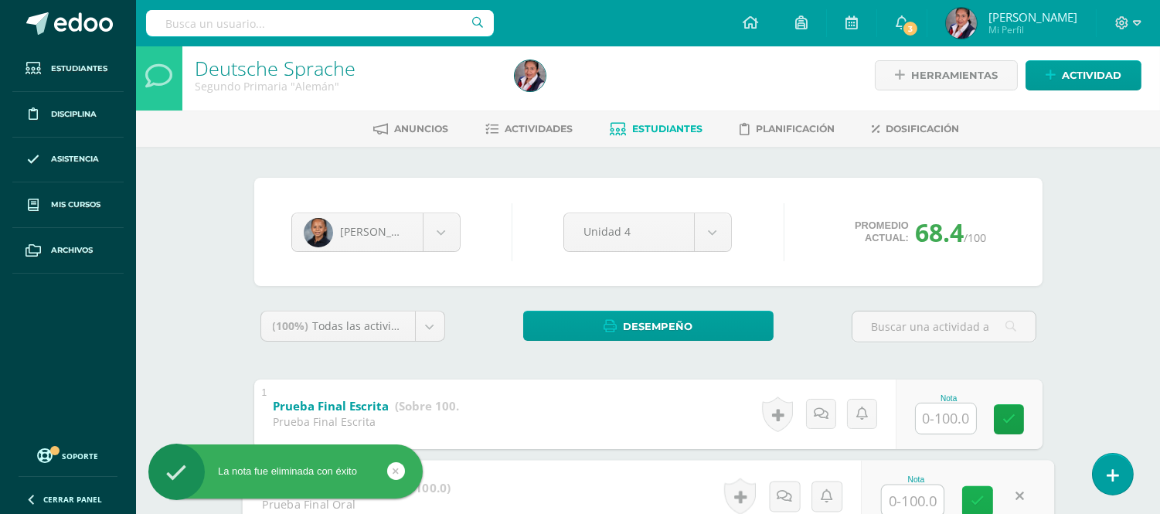
click at [974, 503] on icon at bounding box center [977, 500] width 14 height 13
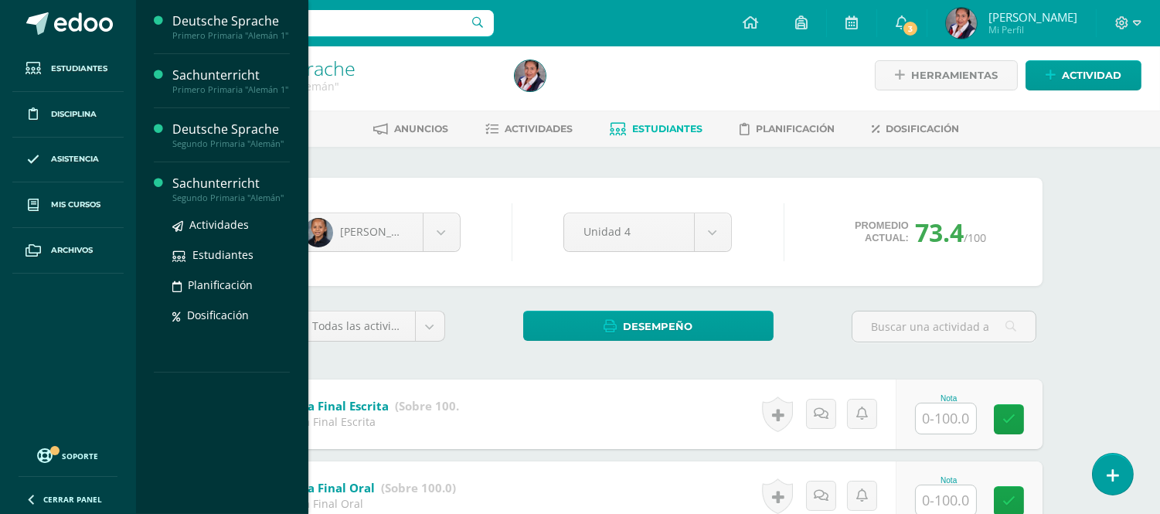
click at [195, 210] on div "Actividades Estudiantes Planificación Dosificación" at bounding box center [230, 281] width 117 height 156
click at [199, 195] on div "Segundo Primaria "Alemán"" at bounding box center [230, 197] width 117 height 11
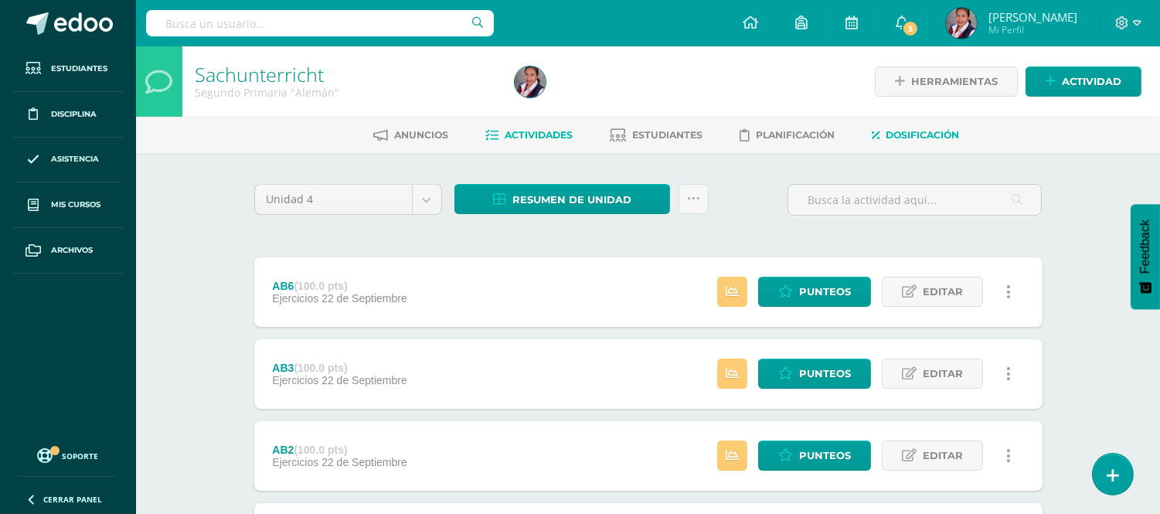
click at [920, 143] on link "Dosificación" at bounding box center [915, 135] width 87 height 25
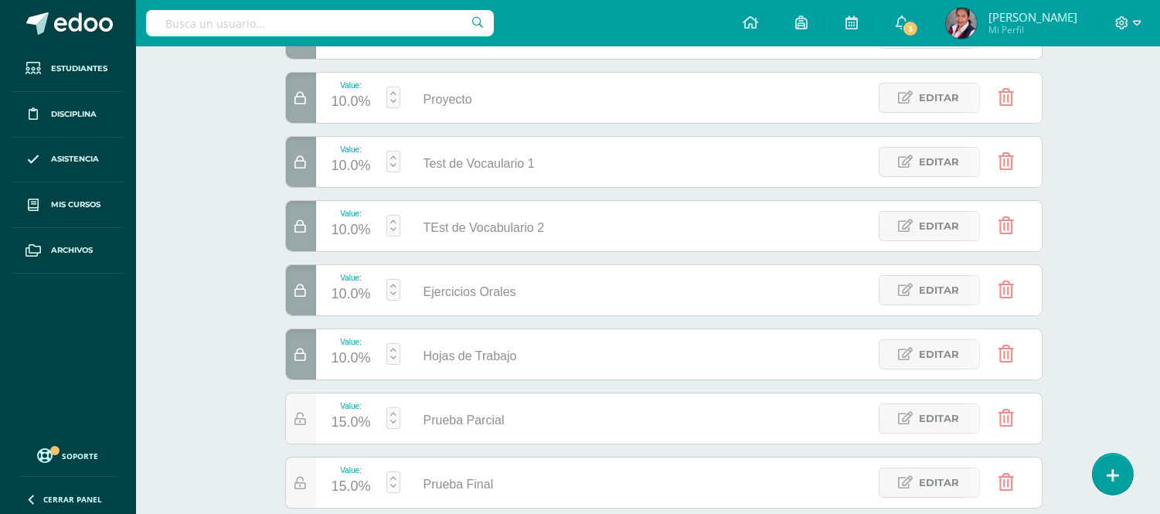
scroll to position [304, 0]
